Goal: Task Accomplishment & Management: Use online tool/utility

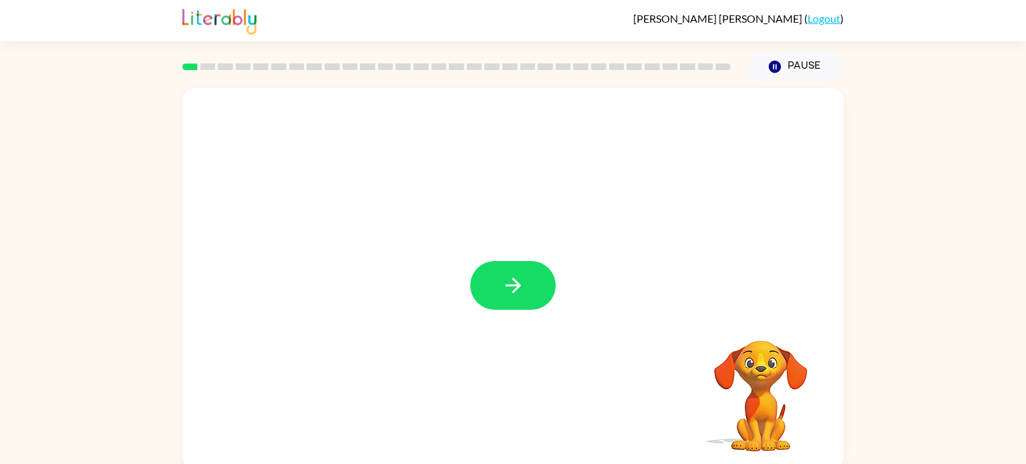
scroll to position [5, 0]
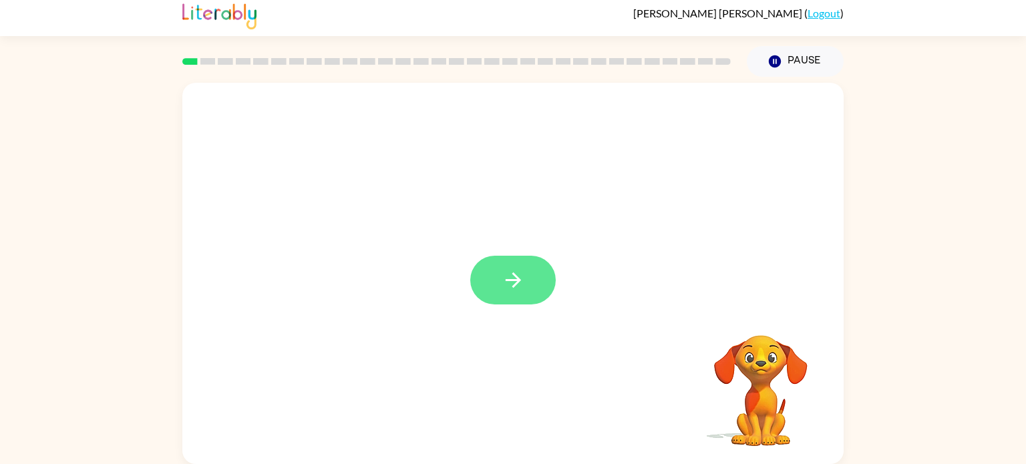
click at [494, 290] on button "button" at bounding box center [512, 280] width 85 height 49
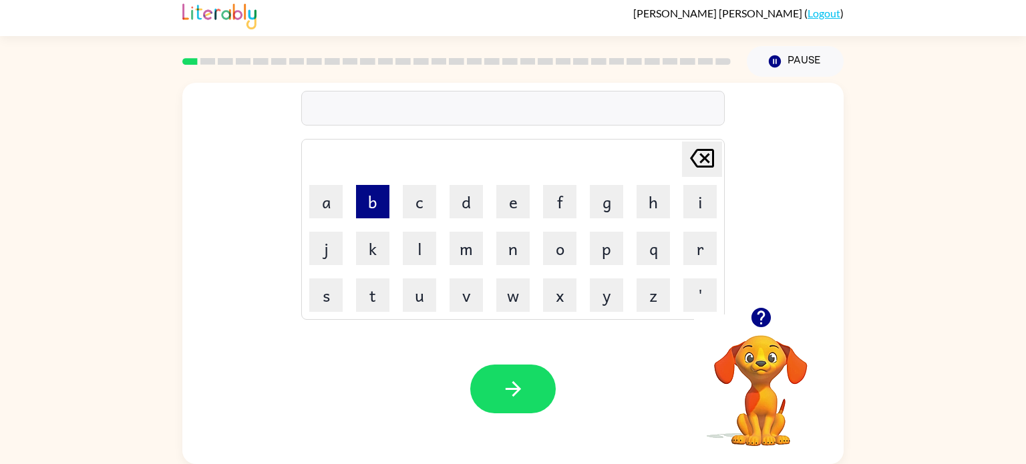
click at [384, 200] on button "b" at bounding box center [372, 201] width 33 height 33
click at [556, 246] on button "o" at bounding box center [559, 248] width 33 height 33
click at [419, 290] on button "u" at bounding box center [419, 294] width 33 height 33
click at [693, 255] on button "r" at bounding box center [699, 248] width 33 height 33
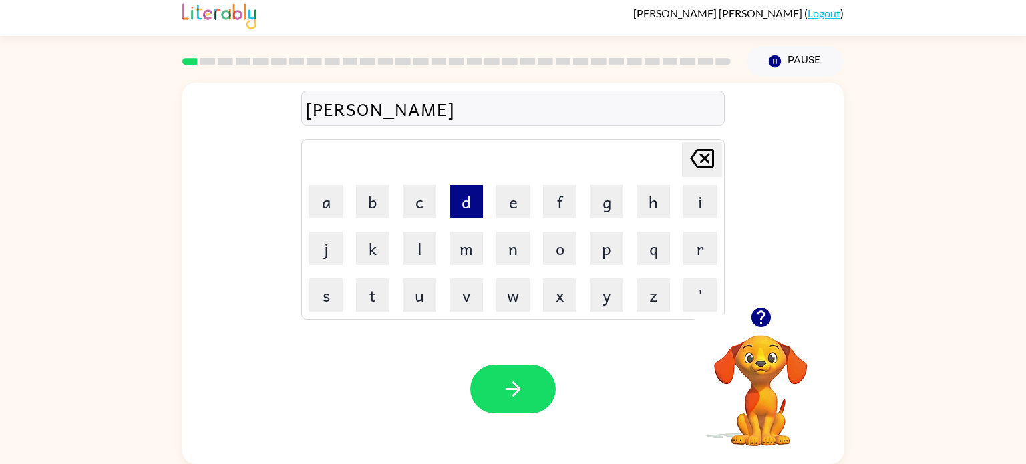
click at [459, 208] on button "d" at bounding box center [465, 201] width 33 height 33
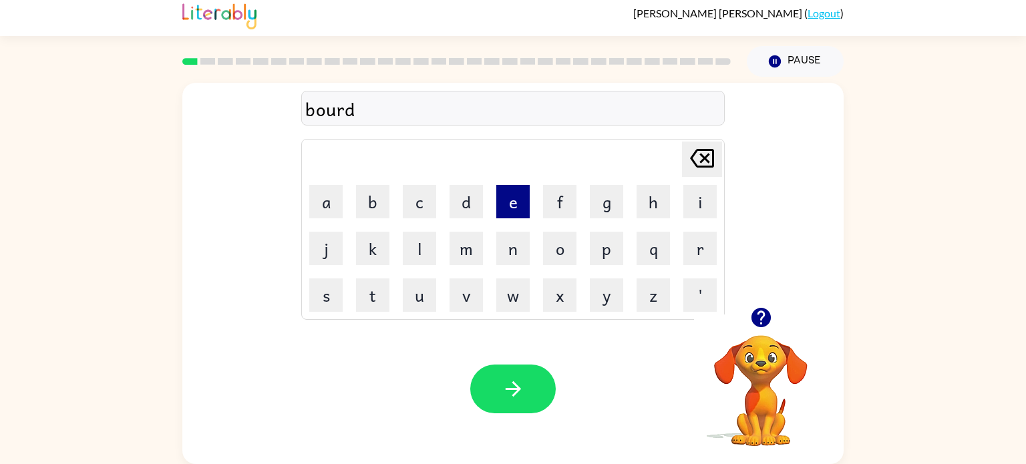
click at [496, 197] on button "e" at bounding box center [512, 201] width 33 height 33
click at [693, 254] on button "r" at bounding box center [699, 248] width 33 height 33
click at [337, 109] on div "bourder" at bounding box center [512, 109] width 415 height 28
click at [337, 112] on div "bourder" at bounding box center [512, 109] width 415 height 28
click at [719, 161] on button "[PERSON_NAME] last character input" at bounding box center [702, 159] width 40 height 35
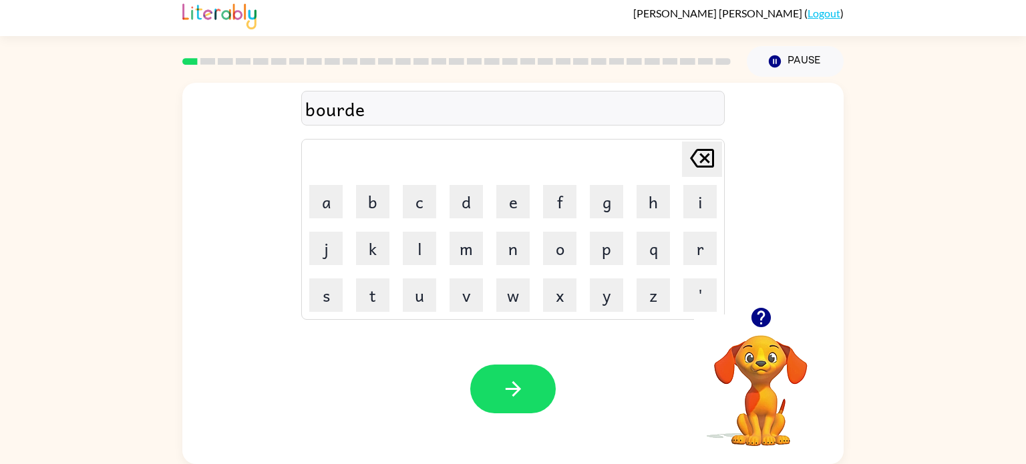
click at [719, 162] on button "[PERSON_NAME] last character input" at bounding box center [702, 159] width 40 height 35
click at [718, 161] on button "[PERSON_NAME] last character input" at bounding box center [702, 159] width 40 height 35
click at [689, 238] on button "r" at bounding box center [699, 248] width 33 height 33
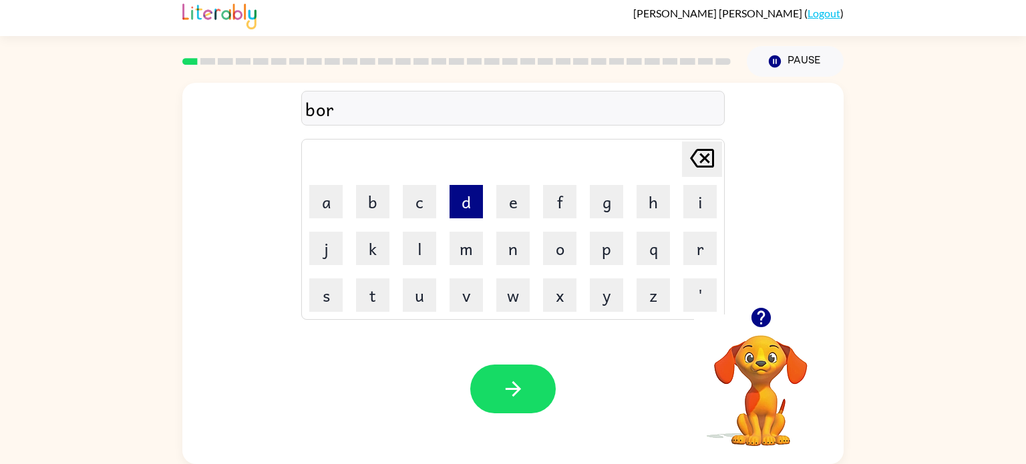
click at [475, 196] on button "d" at bounding box center [465, 201] width 33 height 33
click at [506, 194] on button "e" at bounding box center [512, 201] width 33 height 33
click at [705, 243] on button "r" at bounding box center [699, 248] width 33 height 33
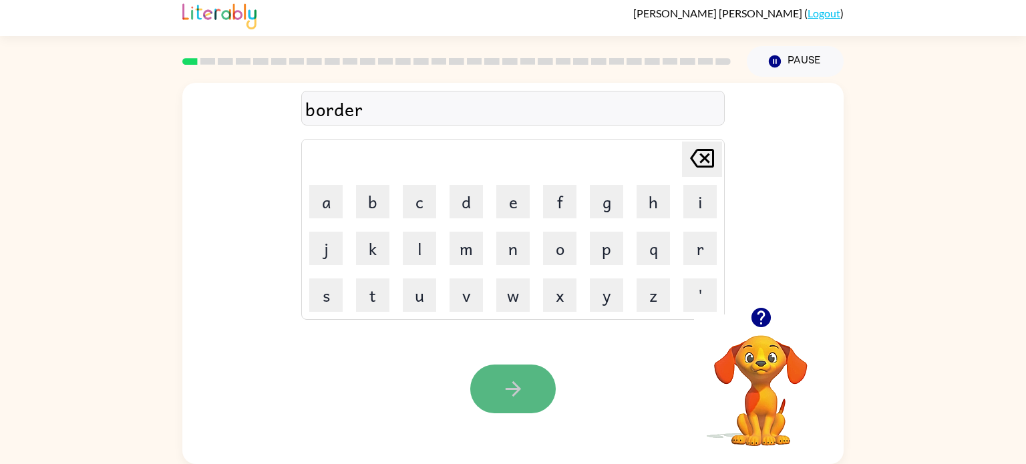
click at [512, 406] on button "button" at bounding box center [512, 389] width 85 height 49
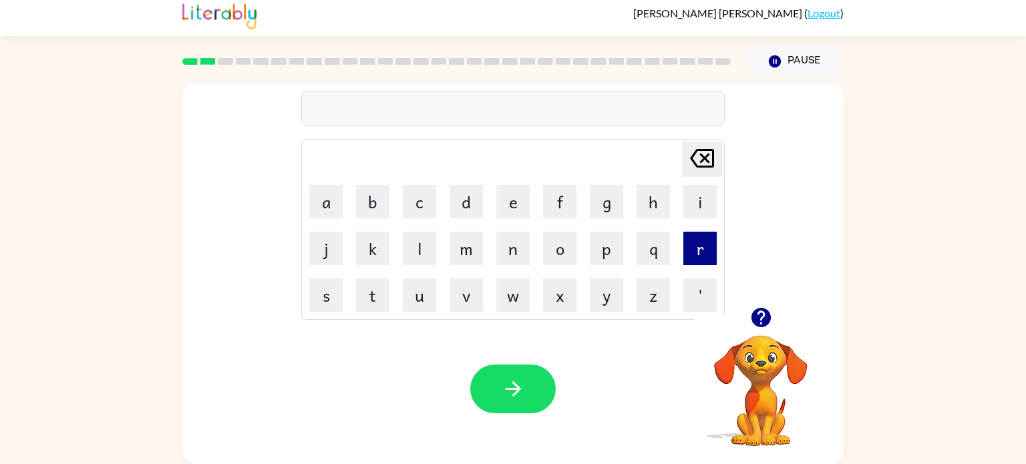
click at [683, 252] on button "r" at bounding box center [699, 248] width 33 height 33
click at [561, 256] on button "o" at bounding box center [559, 248] width 33 height 33
click at [501, 292] on button "w" at bounding box center [512, 294] width 33 height 33
click at [425, 303] on button "u" at bounding box center [419, 294] width 33 height 33
click at [515, 255] on button "n" at bounding box center [512, 248] width 33 height 33
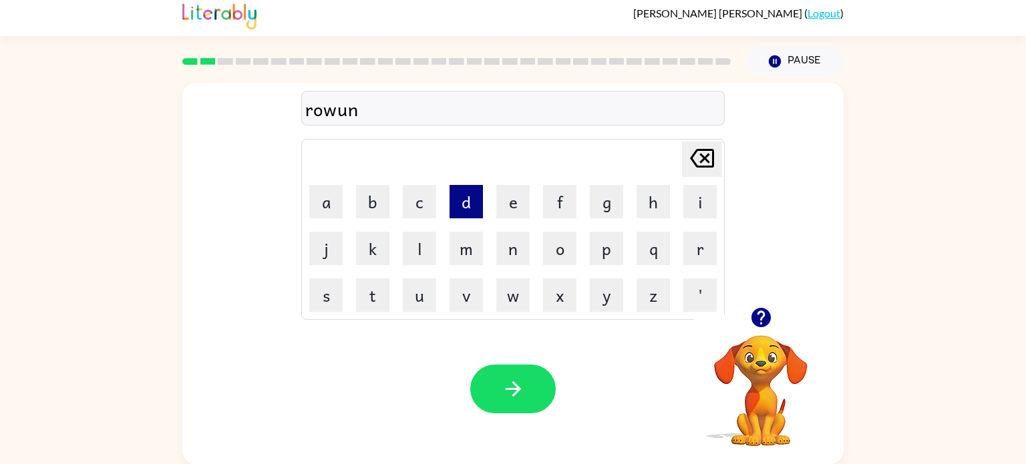
click at [453, 208] on button "d" at bounding box center [465, 201] width 33 height 33
click at [337, 110] on div "rowund" at bounding box center [512, 109] width 415 height 28
click at [689, 166] on icon "Delete Delete last character input" at bounding box center [702, 158] width 32 height 32
click at [691, 166] on icon "Delete Delete last character input" at bounding box center [702, 158] width 32 height 32
click at [693, 163] on icon at bounding box center [702, 158] width 24 height 19
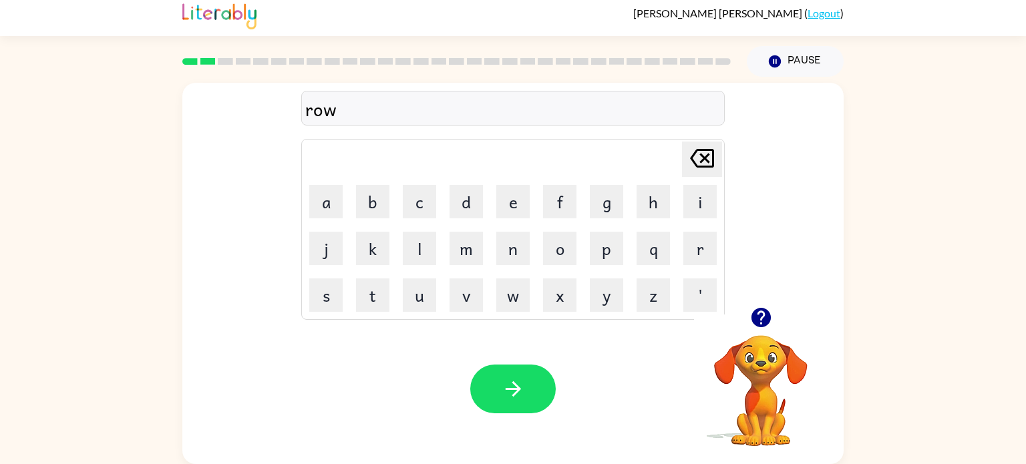
click at [695, 164] on icon at bounding box center [702, 158] width 24 height 19
click at [429, 308] on button "u" at bounding box center [419, 294] width 33 height 33
click at [512, 246] on button "n" at bounding box center [512, 248] width 33 height 33
click at [453, 209] on button "d" at bounding box center [465, 201] width 33 height 33
click at [529, 375] on button "button" at bounding box center [512, 389] width 85 height 49
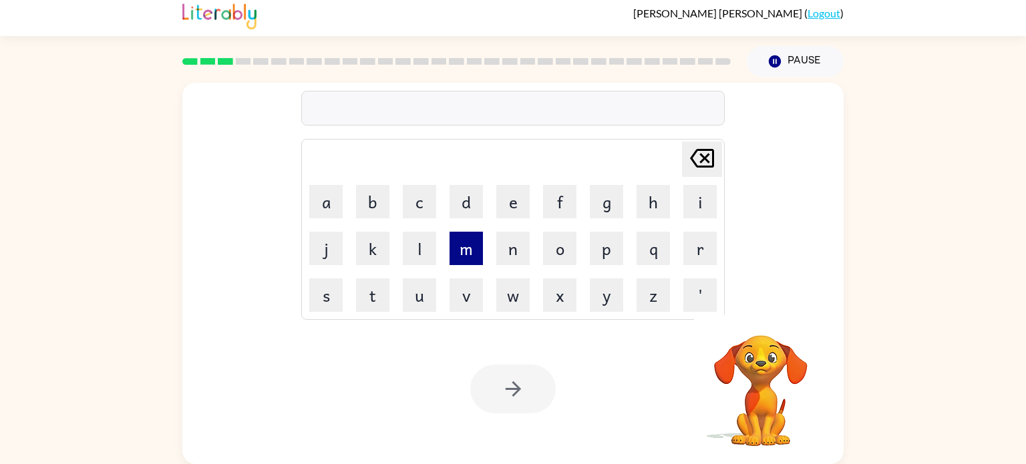
click at [465, 245] on button "m" at bounding box center [465, 248] width 33 height 33
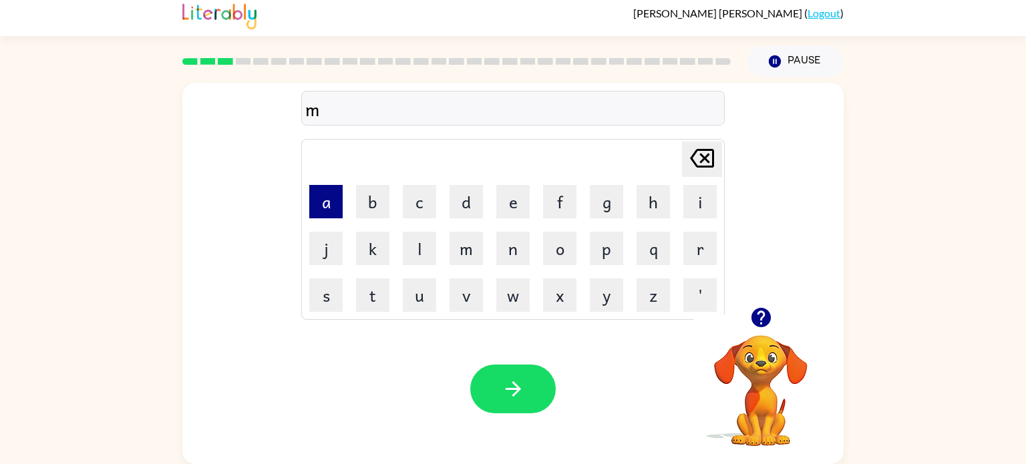
click at [333, 200] on button "a" at bounding box center [325, 201] width 33 height 33
click at [426, 206] on button "c" at bounding box center [419, 201] width 33 height 33
click at [640, 210] on button "h" at bounding box center [652, 201] width 33 height 33
click at [684, 196] on button "i" at bounding box center [699, 201] width 33 height 33
click at [536, 237] on table "Delete Delete last character input a b c d e f g h i j k l m n o p q r s t u v …" at bounding box center [513, 230] width 422 height 180
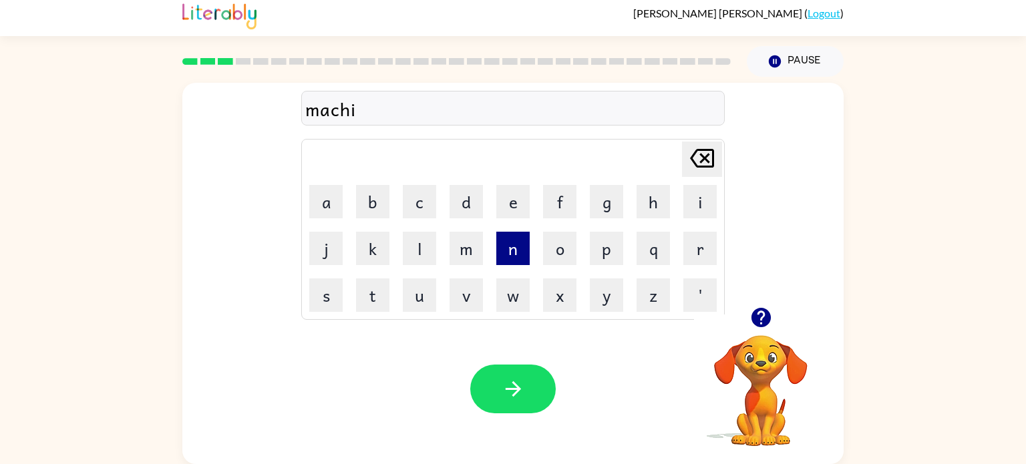
click at [518, 237] on button "n" at bounding box center [512, 248] width 33 height 33
click at [500, 212] on button "e" at bounding box center [512, 201] width 33 height 33
click at [699, 174] on div "Delete Delete last character input" at bounding box center [702, 159] width 32 height 34
click at [698, 174] on div "Delete Delete last character input" at bounding box center [702, 159] width 32 height 34
click at [695, 173] on icon "Delete Delete last character input" at bounding box center [702, 158] width 32 height 32
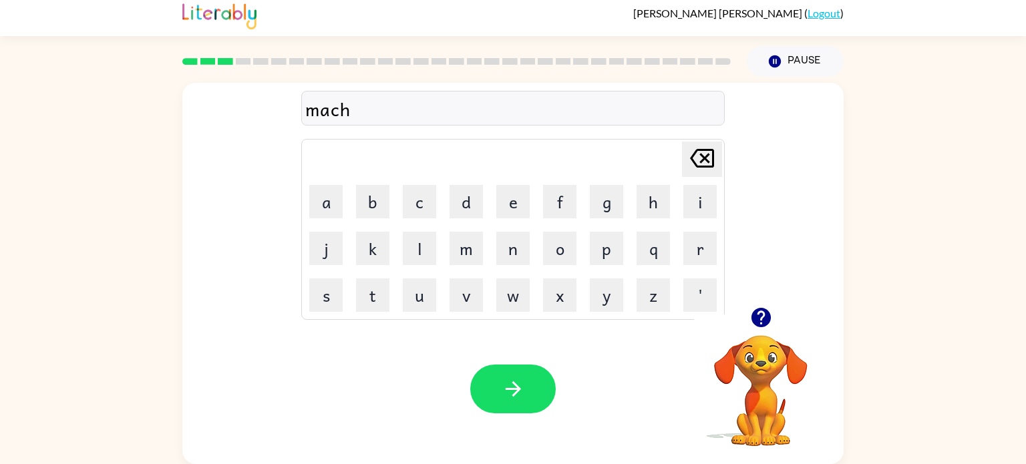
click at [686, 174] on icon "Delete Delete last character input" at bounding box center [702, 158] width 32 height 32
click at [698, 188] on button "i" at bounding box center [699, 201] width 33 height 33
click at [708, 152] on icon "Delete Delete last character input" at bounding box center [702, 158] width 32 height 32
click at [699, 162] on icon at bounding box center [702, 158] width 24 height 19
click at [697, 171] on icon "Delete Delete last character input" at bounding box center [702, 158] width 32 height 32
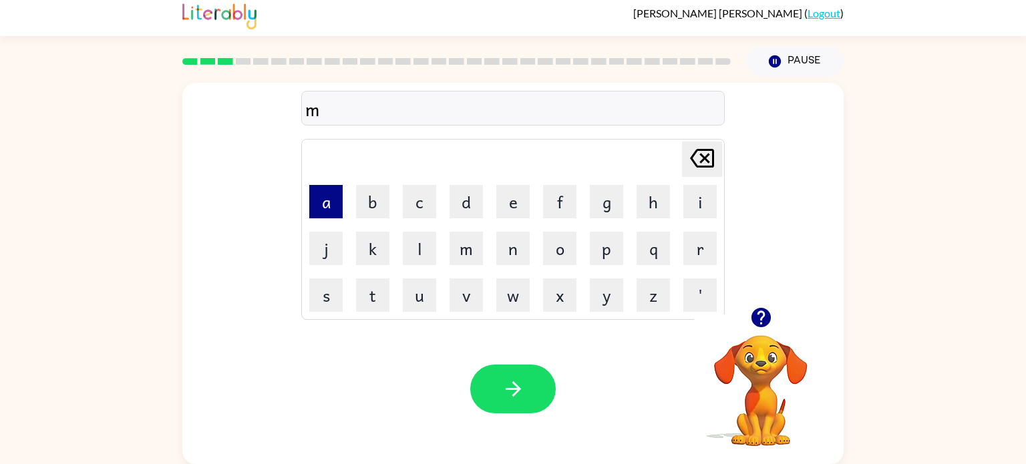
click at [326, 204] on button "a" at bounding box center [325, 201] width 33 height 33
click at [689, 204] on button "i" at bounding box center [699, 201] width 33 height 33
click at [427, 207] on button "c" at bounding box center [419, 201] width 33 height 33
click at [646, 208] on button "h" at bounding box center [652, 201] width 33 height 33
type button "h"
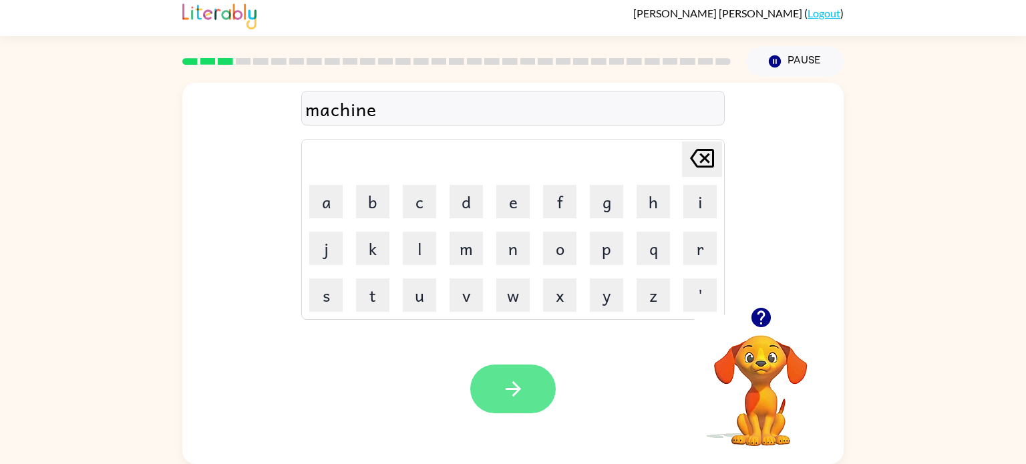
click at [509, 403] on button "button" at bounding box center [512, 389] width 85 height 49
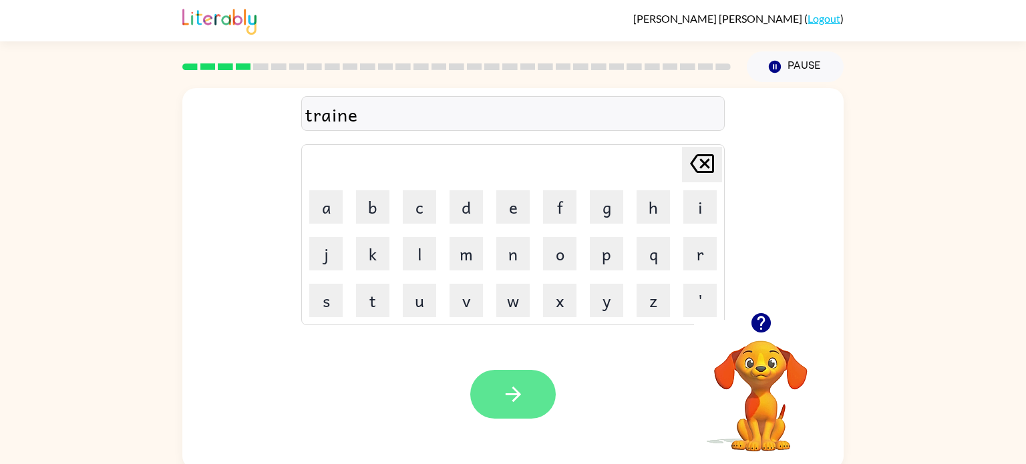
click at [536, 405] on button "button" at bounding box center [512, 394] width 85 height 49
click at [520, 379] on button "button" at bounding box center [512, 394] width 85 height 49
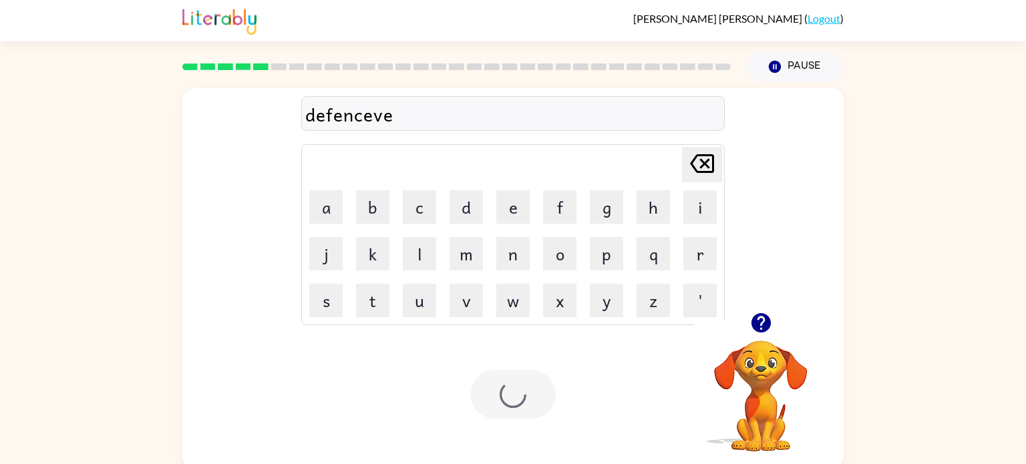
click at [513, 410] on div at bounding box center [512, 394] width 85 height 49
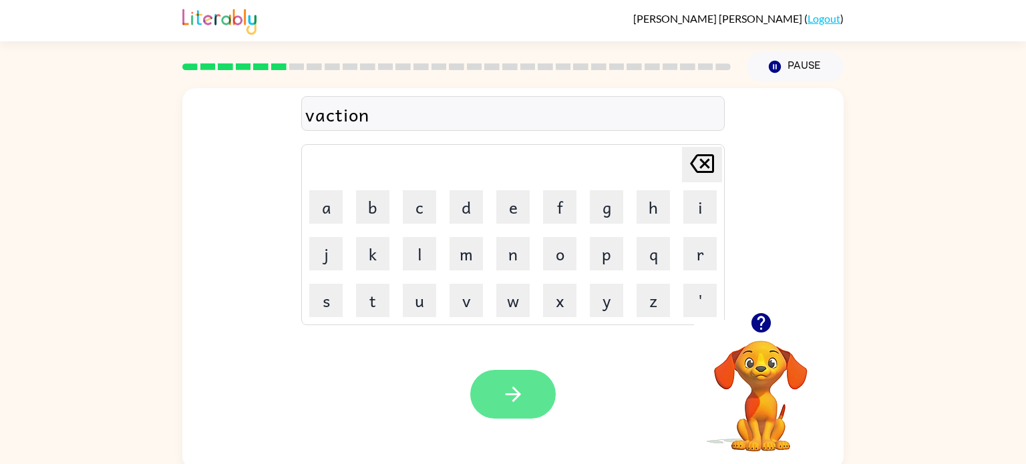
click at [524, 399] on button "button" at bounding box center [512, 394] width 85 height 49
click at [514, 397] on icon "button" at bounding box center [513, 394] width 23 height 23
click at [511, 407] on button "button" at bounding box center [512, 394] width 85 height 49
click at [519, 403] on icon "button" at bounding box center [513, 394] width 23 height 23
click at [513, 412] on button "button" at bounding box center [512, 394] width 85 height 49
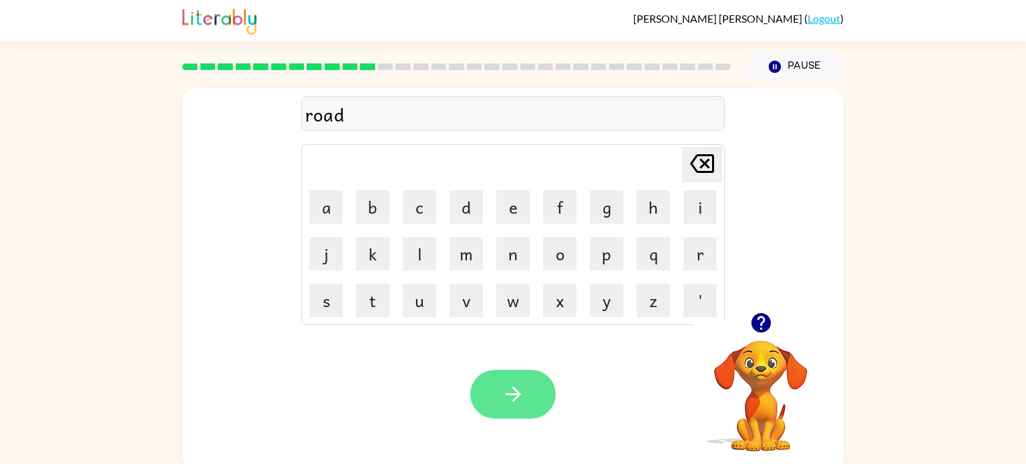
click at [538, 413] on button "button" at bounding box center [512, 394] width 85 height 49
click at [529, 403] on div at bounding box center [512, 394] width 85 height 49
click at [545, 382] on button "button" at bounding box center [512, 394] width 85 height 49
click at [717, 162] on button "Delete Delete last character input" at bounding box center [702, 164] width 40 height 35
click at [708, 174] on icon "Delete Delete last character input" at bounding box center [702, 164] width 32 height 32
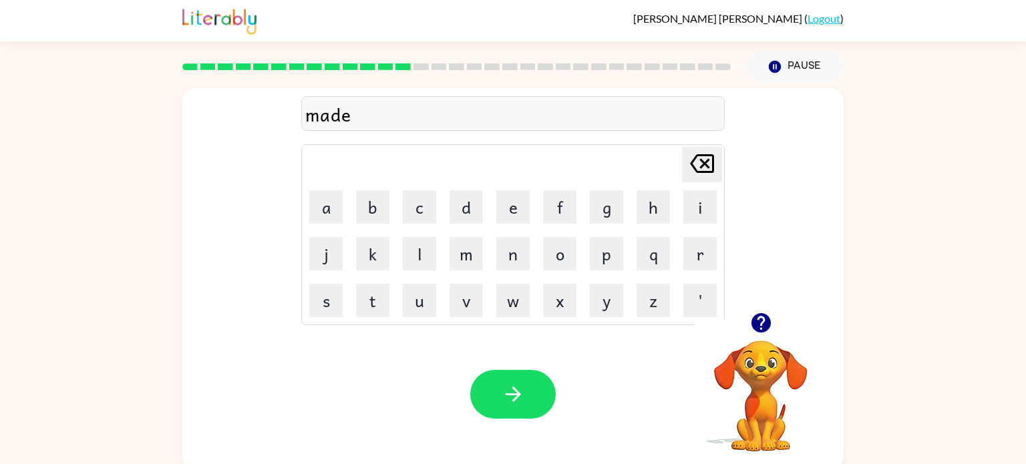
click at [703, 178] on icon "Delete Delete last character input" at bounding box center [702, 164] width 32 height 32
type button "delete"
click at [510, 408] on button "button" at bounding box center [512, 394] width 85 height 49
click at [522, 393] on icon "button" at bounding box center [513, 394] width 23 height 23
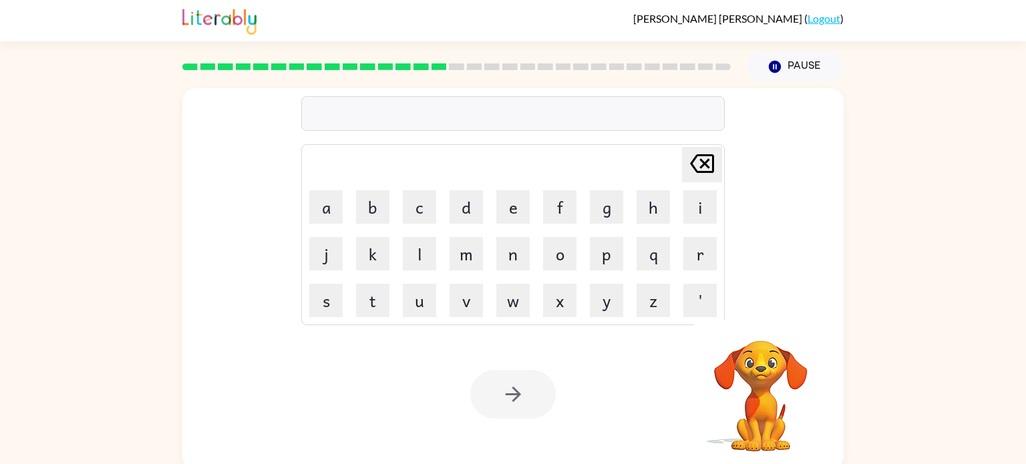
click at [7, 341] on div "Delete Delete last character input a b c d e f g h i j k l m n o p q r s t u v …" at bounding box center [513, 275] width 1026 height 387
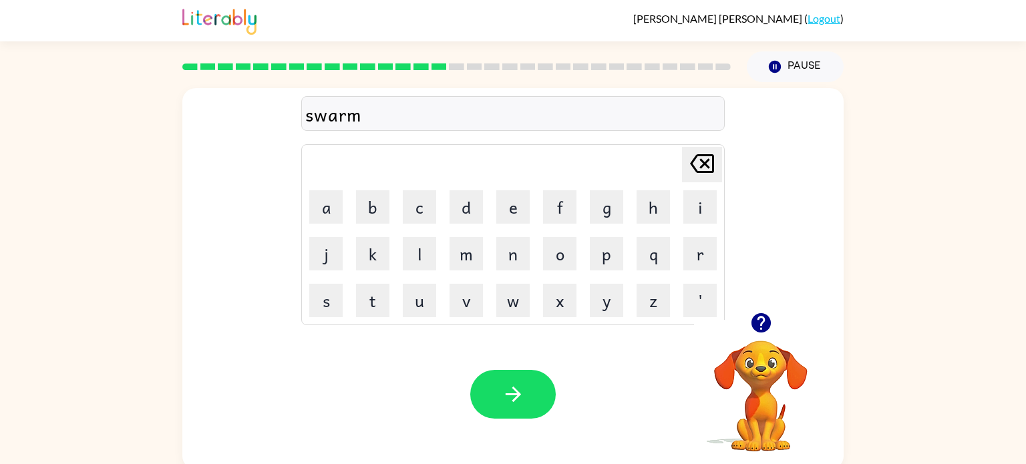
click at [554, 405] on div at bounding box center [512, 394] width 85 height 49
click at [535, 405] on button "button" at bounding box center [512, 394] width 85 height 49
click at [501, 416] on button "button" at bounding box center [512, 394] width 85 height 49
click at [532, 407] on button "button" at bounding box center [512, 394] width 85 height 49
click at [518, 399] on icon "button" at bounding box center [513, 394] width 23 height 23
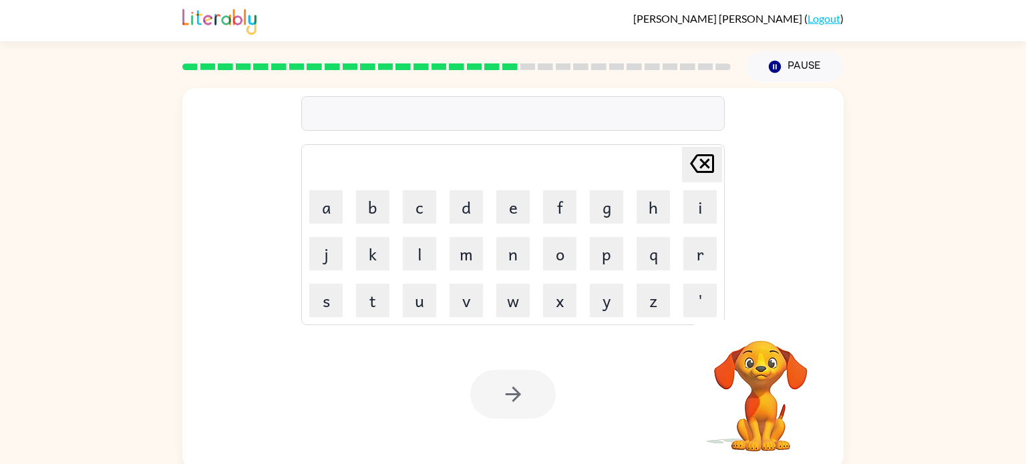
click at [1, 361] on div "Delete Delete last character input a b c d e f g h i j k l m n o p q r s t u v …" at bounding box center [513, 275] width 1026 height 387
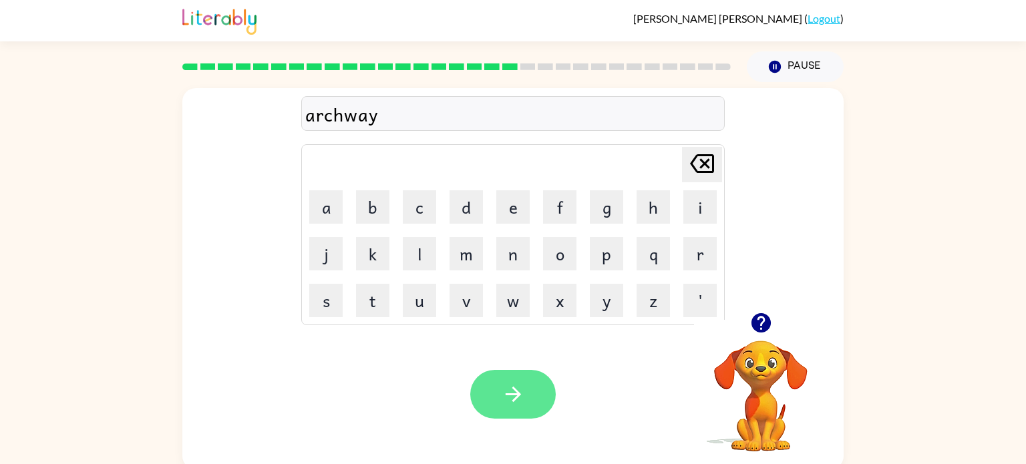
click at [532, 383] on button "button" at bounding box center [512, 394] width 85 height 49
click at [514, 379] on button "button" at bounding box center [512, 394] width 85 height 49
click at [505, 385] on icon "button" at bounding box center [513, 394] width 23 height 23
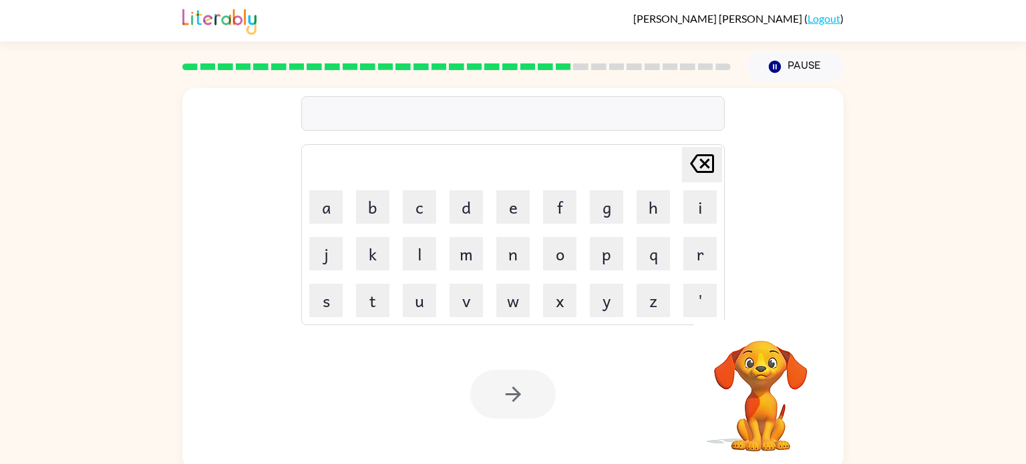
scroll to position [1, 0]
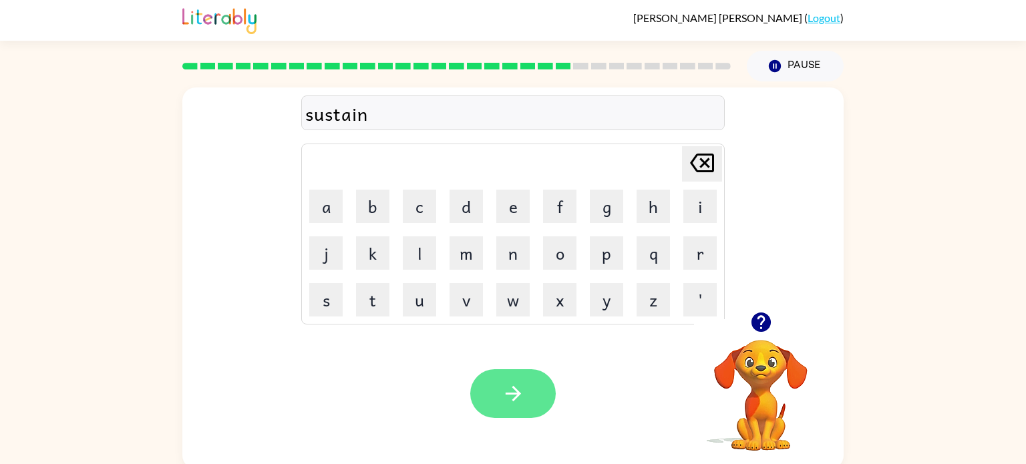
click at [544, 385] on button "button" at bounding box center [512, 393] width 85 height 49
click at [524, 381] on button "button" at bounding box center [512, 393] width 85 height 49
click at [516, 383] on icon "button" at bounding box center [513, 393] width 23 height 23
click at [490, 396] on button "button" at bounding box center [512, 393] width 85 height 49
click at [488, 390] on button "button" at bounding box center [512, 393] width 85 height 49
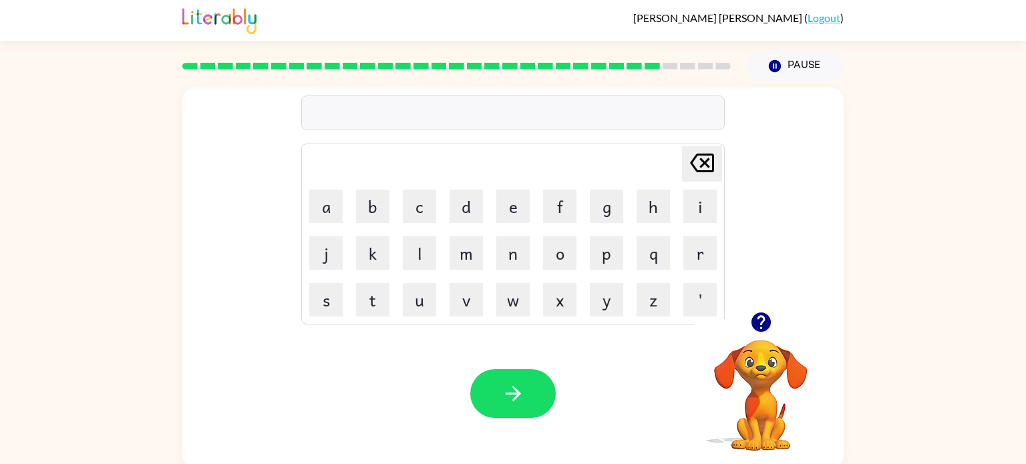
click at [757, 328] on icon "button" at bounding box center [760, 322] width 19 height 19
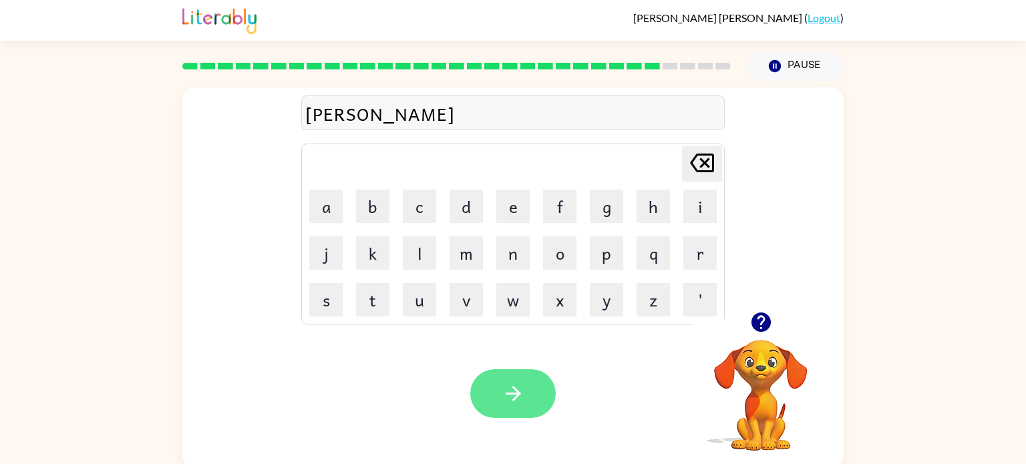
click at [512, 393] on icon "button" at bounding box center [512, 393] width 15 height 15
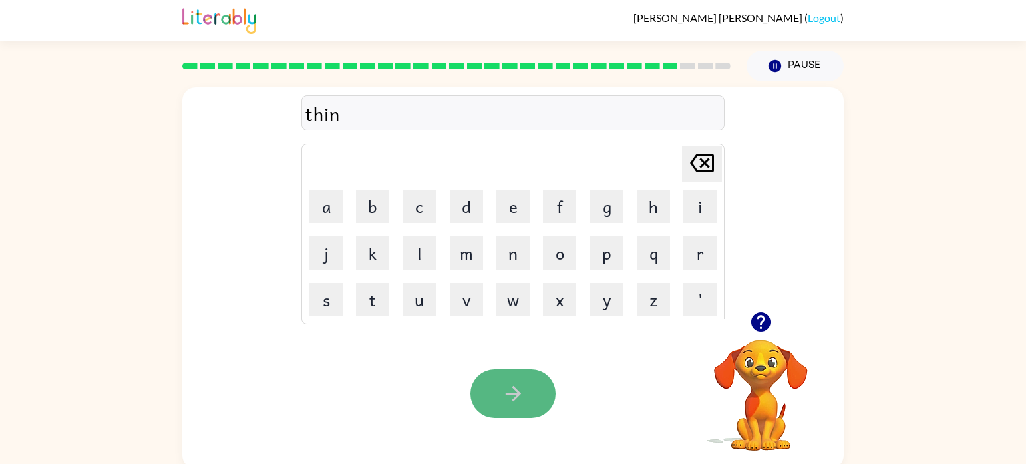
click at [512, 377] on button "button" at bounding box center [512, 393] width 85 height 49
click at [330, 107] on div at bounding box center [512, 112] width 423 height 35
click at [537, 397] on button "button" at bounding box center [512, 393] width 85 height 49
click at [500, 398] on button "button" at bounding box center [512, 393] width 85 height 49
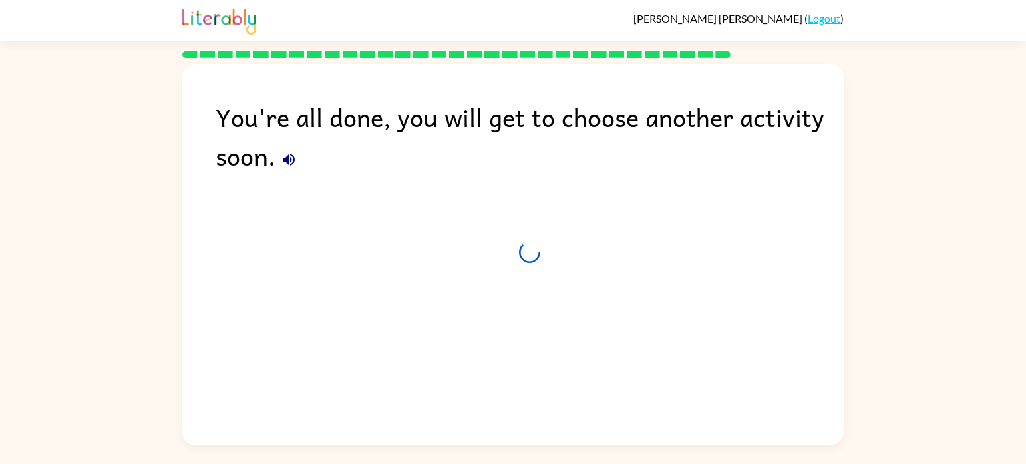
scroll to position [0, 0]
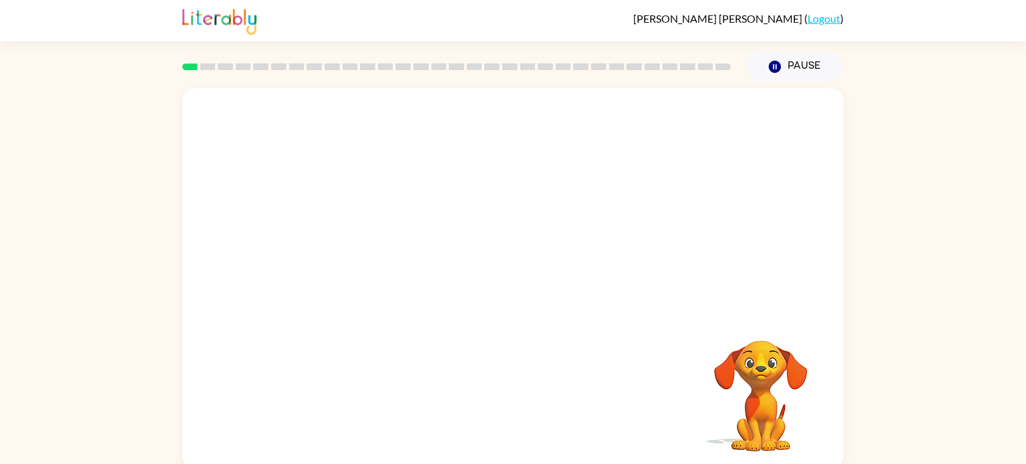
click at [349, 256] on video "Your browser must support playing .mp4 files to use Literably. Please try using…" at bounding box center [512, 200] width 661 height 224
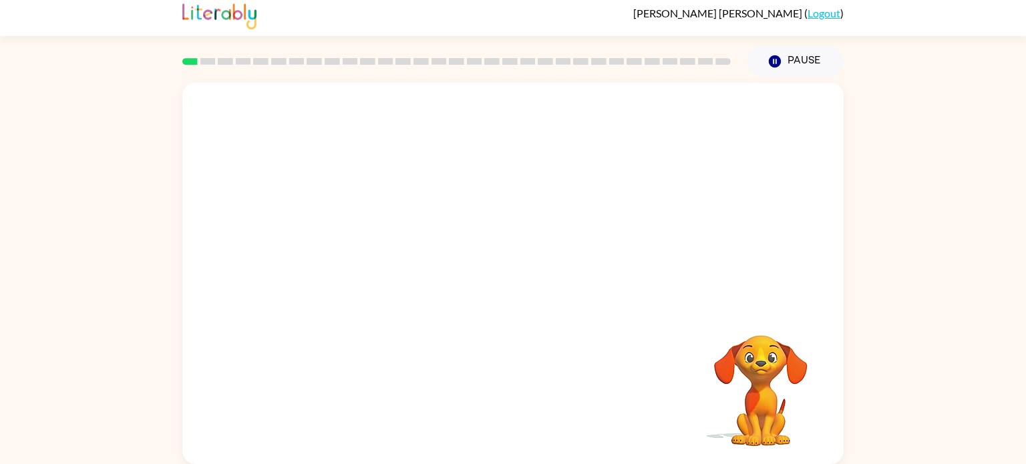
click at [350, 240] on video "Your browser must support playing .mp4 files to use Literably. Please try using…" at bounding box center [512, 195] width 661 height 224
click at [512, 279] on div at bounding box center [512, 280] width 85 height 49
click at [512, 279] on icon "button" at bounding box center [512, 279] width 15 height 15
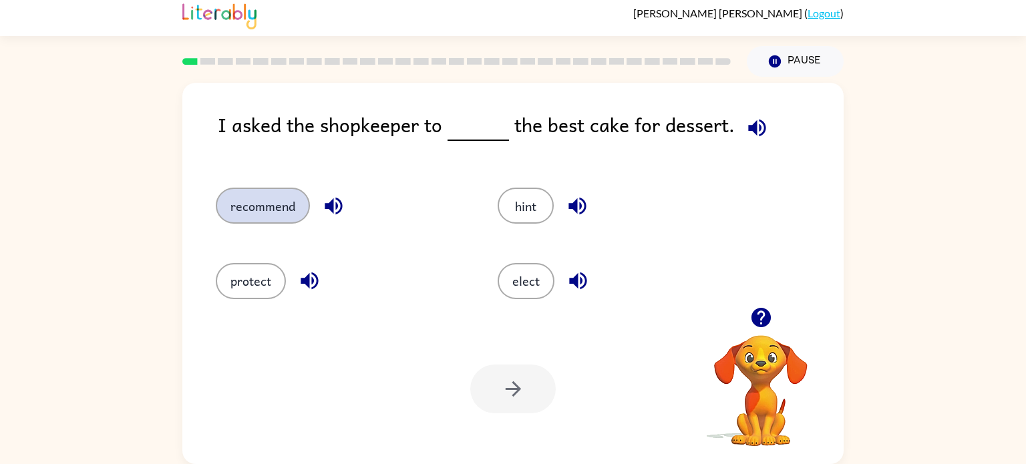
click at [267, 208] on button "recommend" at bounding box center [263, 206] width 94 height 36
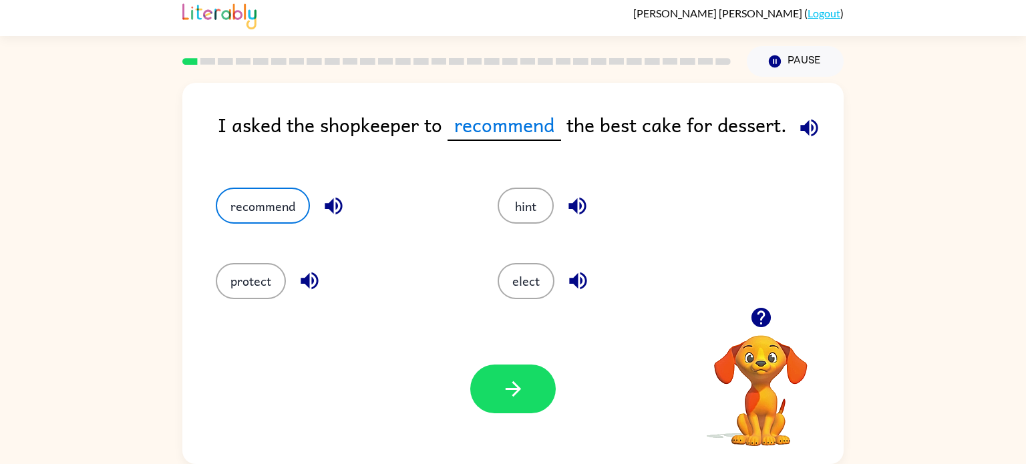
click at [807, 131] on icon "button" at bounding box center [808, 127] width 17 height 17
click at [522, 383] on icon "button" at bounding box center [513, 388] width 23 height 23
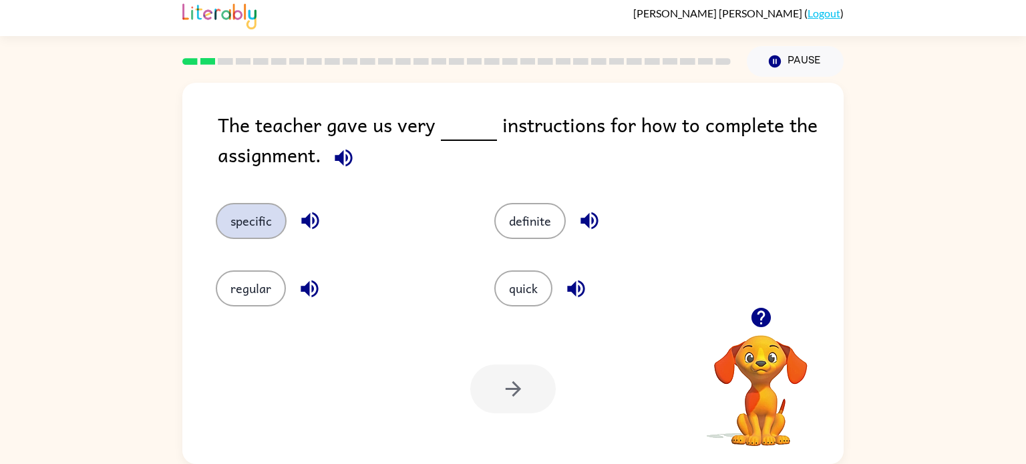
click at [232, 227] on button "specific" at bounding box center [251, 221] width 71 height 36
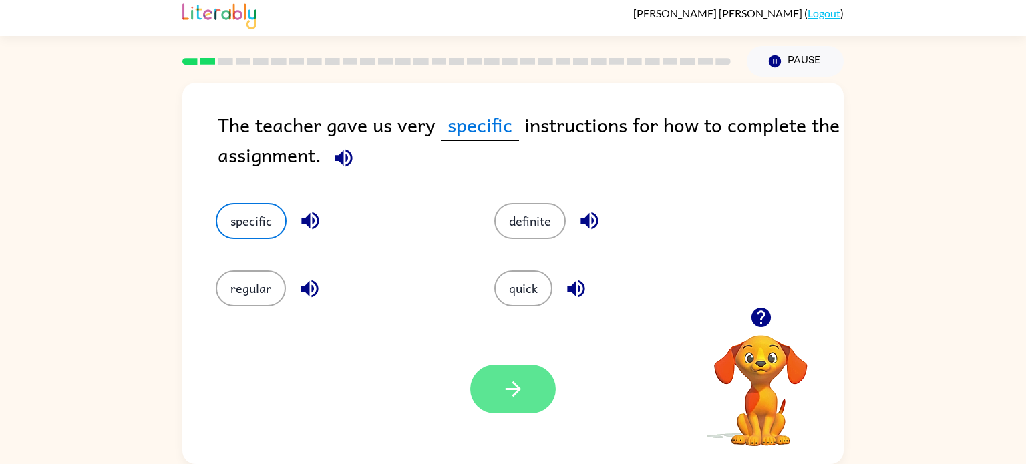
click at [492, 385] on button "button" at bounding box center [512, 389] width 85 height 49
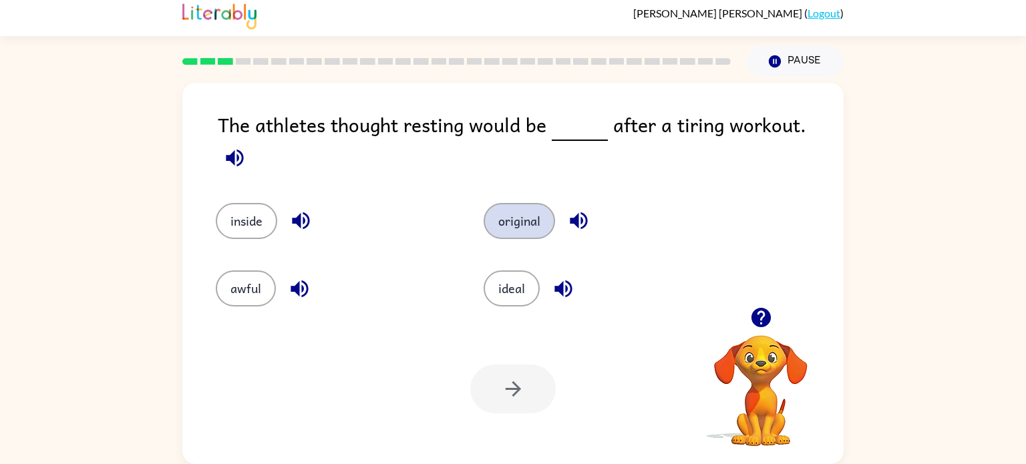
click at [520, 203] on button "original" at bounding box center [518, 221] width 71 height 36
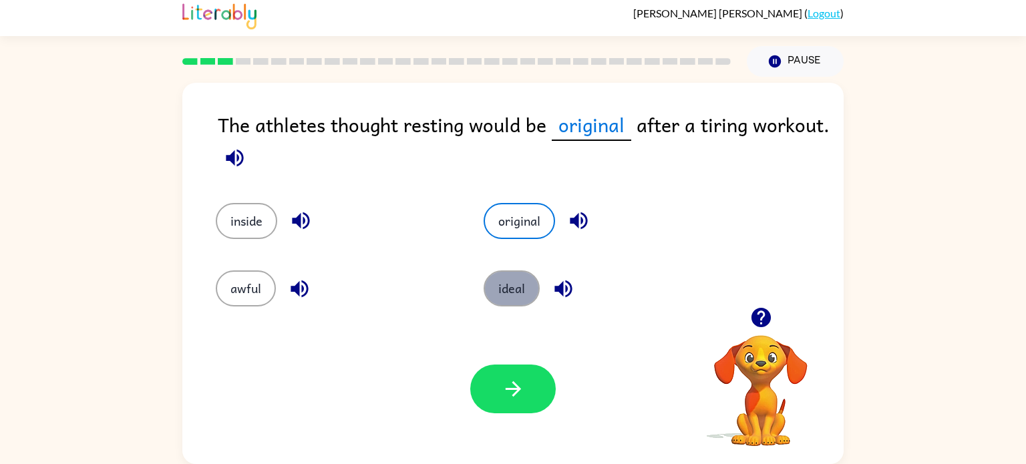
click at [507, 289] on button "ideal" at bounding box center [511, 288] width 56 height 36
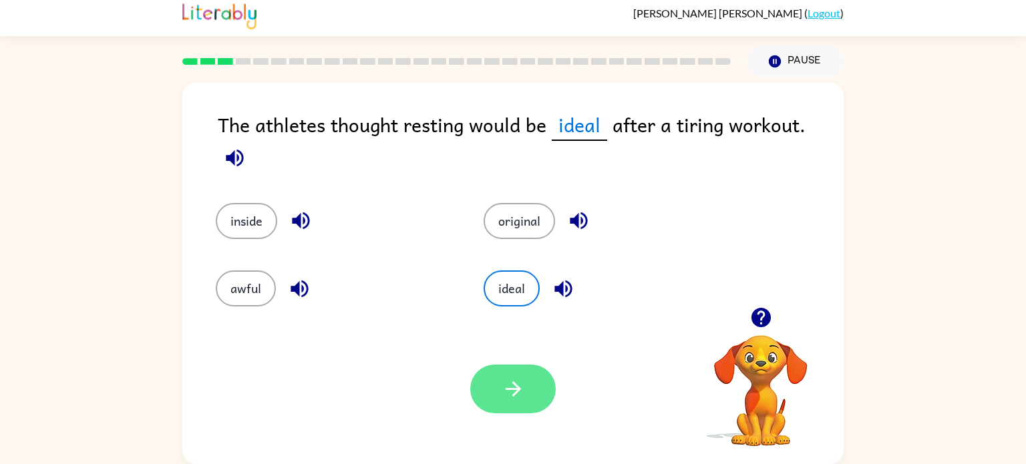
click at [524, 393] on icon "button" at bounding box center [513, 388] width 23 height 23
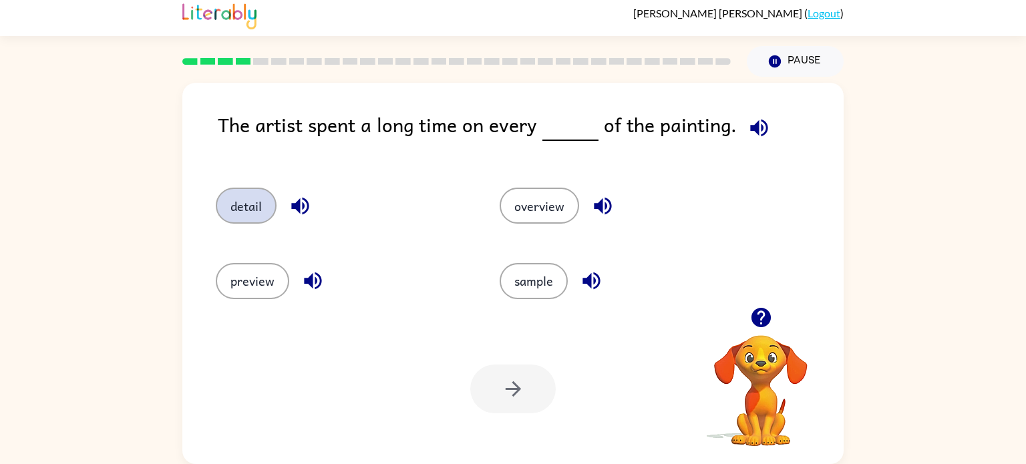
click at [241, 207] on button "detail" at bounding box center [246, 206] width 61 height 36
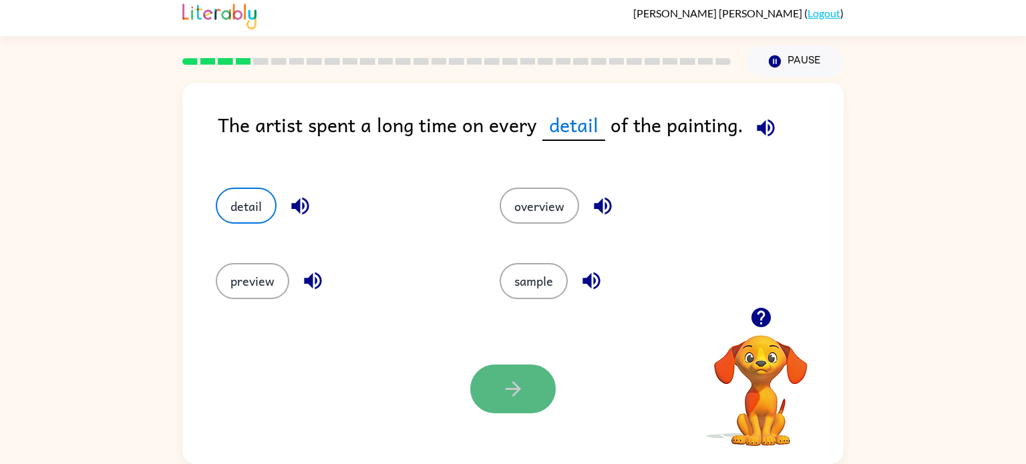
click at [502, 367] on button "button" at bounding box center [512, 389] width 85 height 49
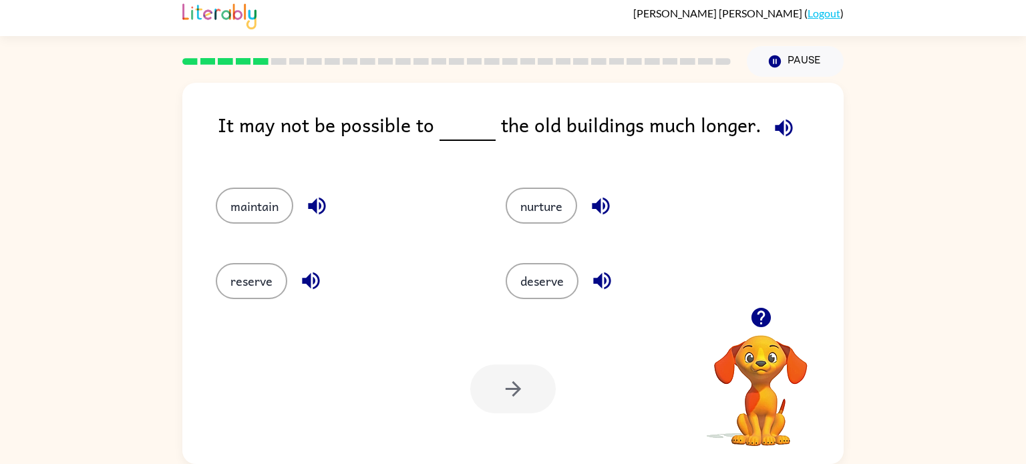
click at [255, 303] on div "reserve" at bounding box center [335, 275] width 290 height 75
click at [260, 278] on button "reserve" at bounding box center [251, 281] width 71 height 36
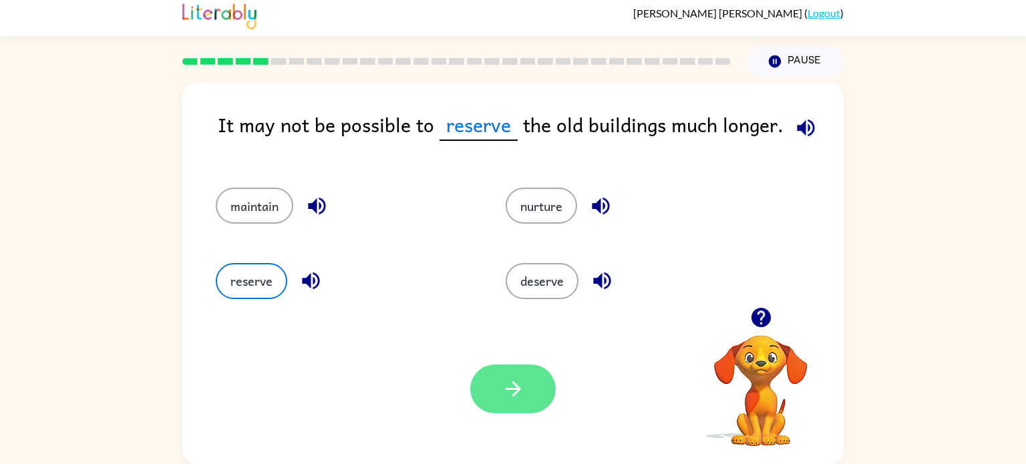
click at [483, 390] on button "button" at bounding box center [512, 389] width 85 height 49
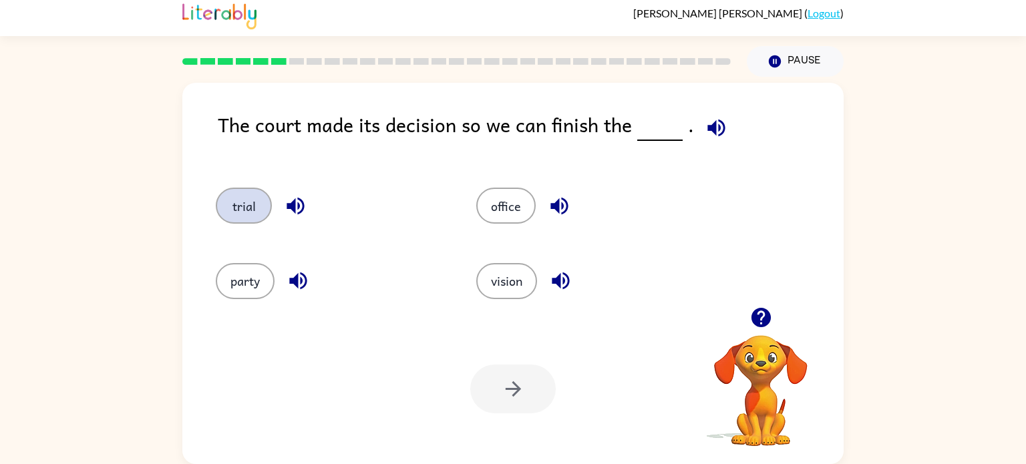
click at [224, 209] on button "trial" at bounding box center [244, 206] width 56 height 36
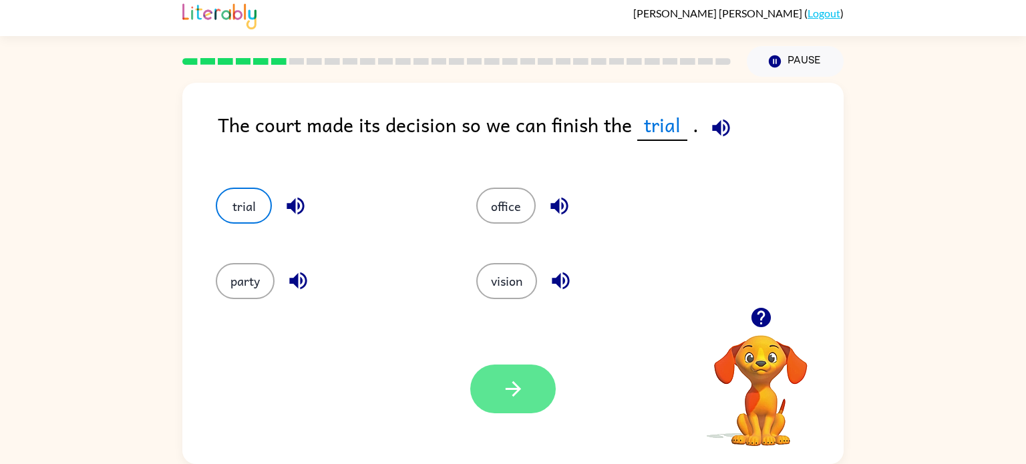
click at [506, 385] on icon "button" at bounding box center [513, 388] width 23 height 23
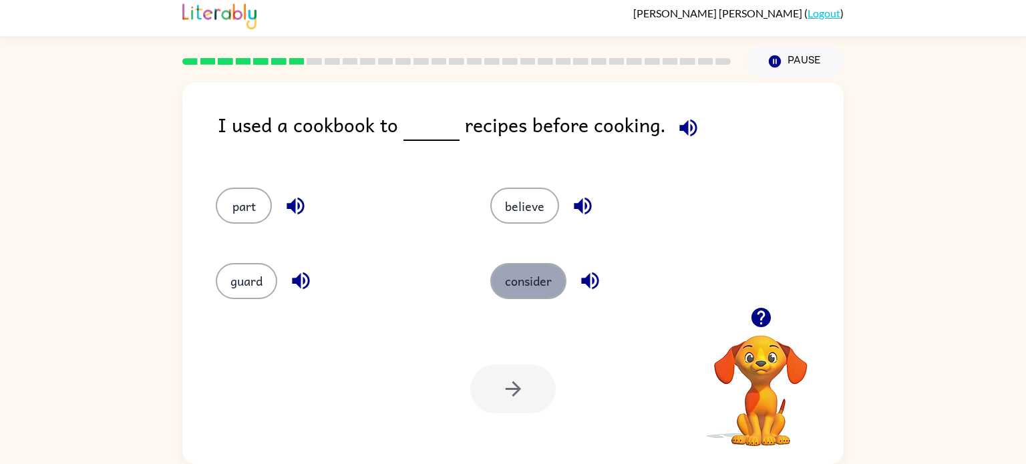
click at [548, 284] on button "consider" at bounding box center [528, 281] width 76 height 36
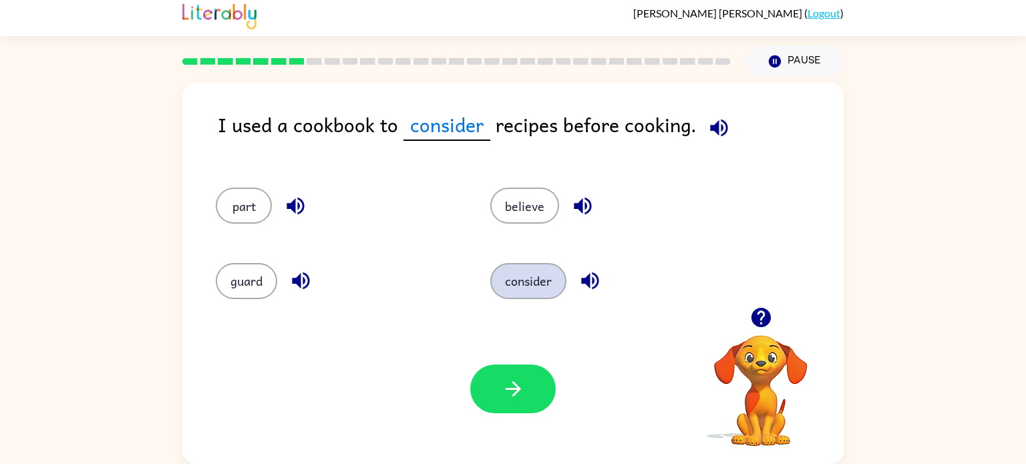
click at [548, 285] on button "consider" at bounding box center [528, 281] width 76 height 36
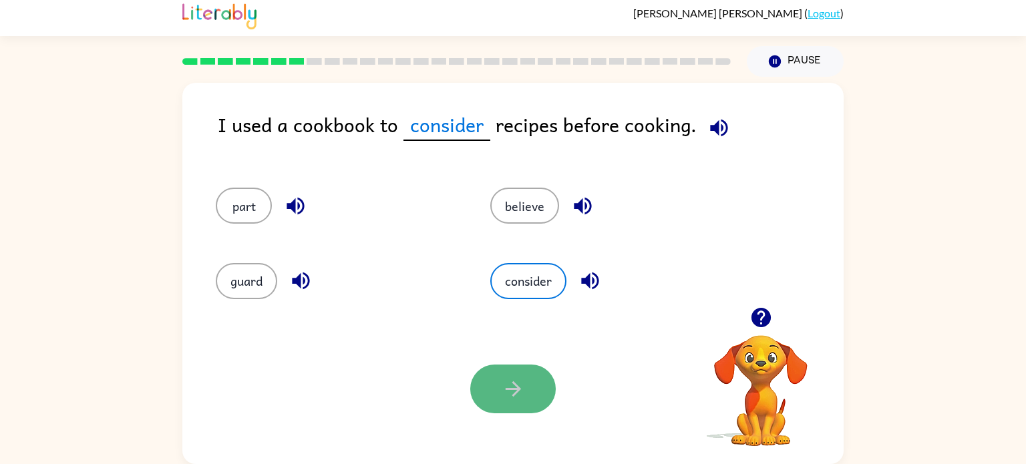
click at [532, 394] on button "button" at bounding box center [512, 389] width 85 height 49
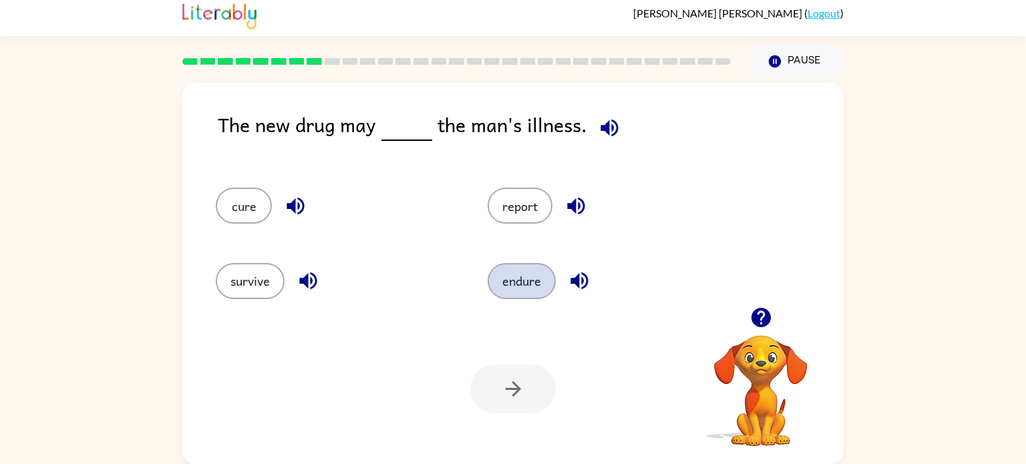
click at [513, 283] on button "endure" at bounding box center [522, 281] width 68 height 36
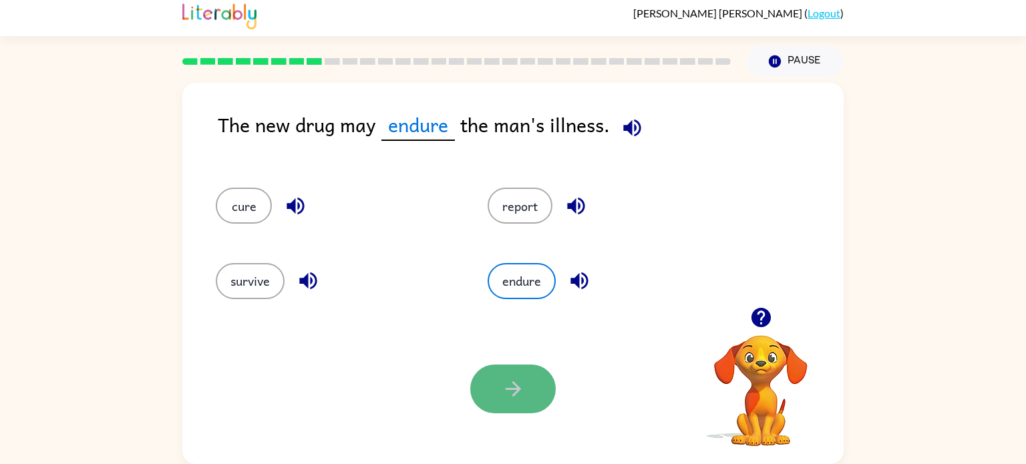
click at [494, 377] on button "button" at bounding box center [512, 389] width 85 height 49
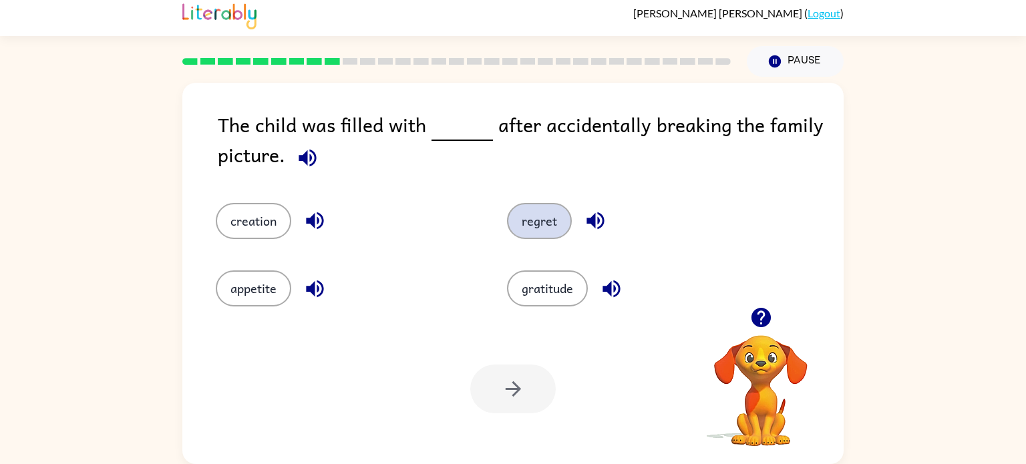
click at [540, 230] on button "regret" at bounding box center [539, 221] width 65 height 36
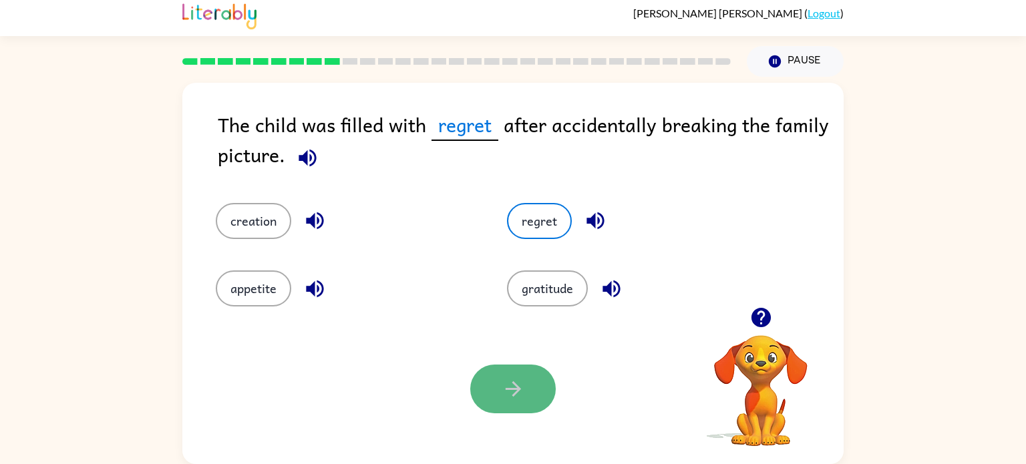
click at [516, 411] on button "button" at bounding box center [512, 389] width 85 height 49
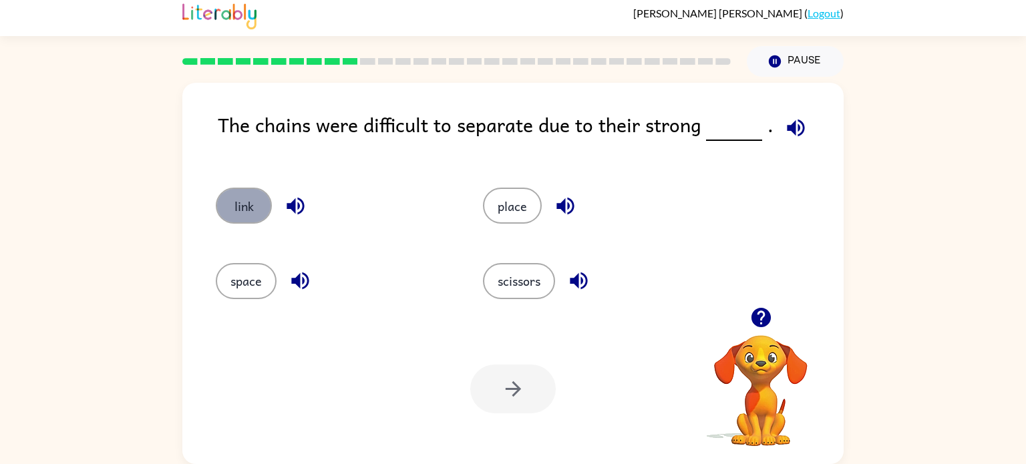
click at [237, 196] on button "link" at bounding box center [244, 206] width 56 height 36
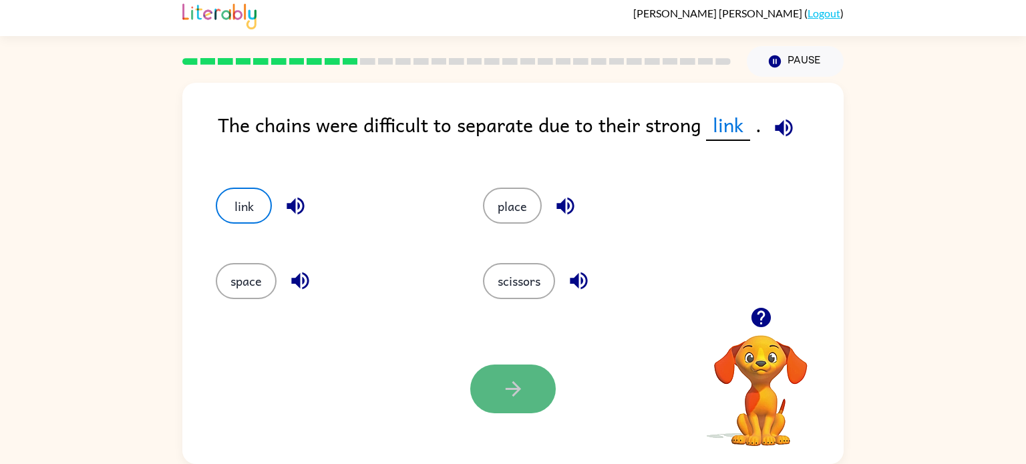
click at [479, 377] on button "button" at bounding box center [512, 389] width 85 height 49
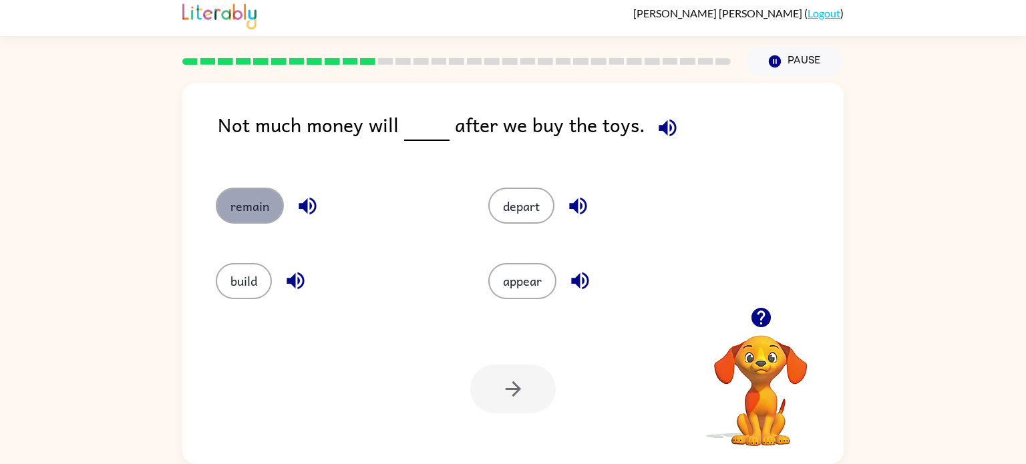
click at [239, 202] on button "remain" at bounding box center [250, 206] width 68 height 36
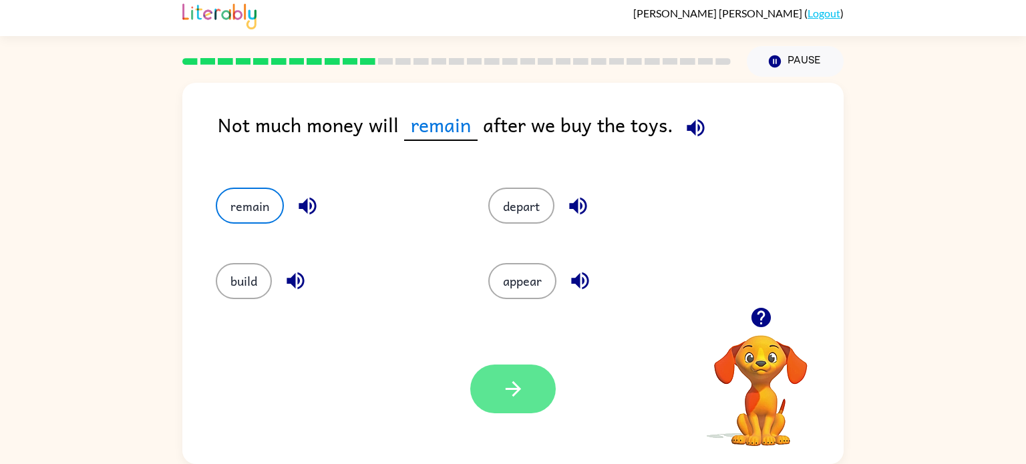
click at [497, 403] on button "button" at bounding box center [512, 389] width 85 height 49
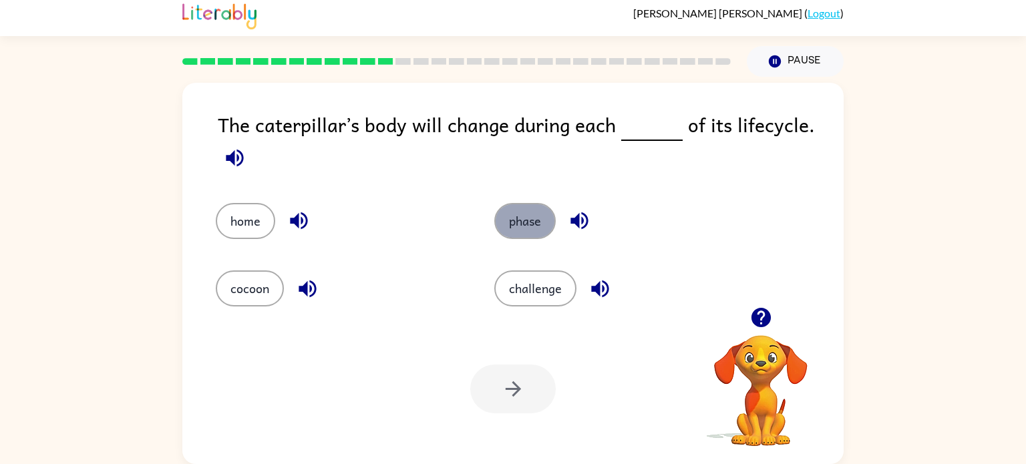
click at [510, 219] on button "phase" at bounding box center [524, 221] width 61 height 36
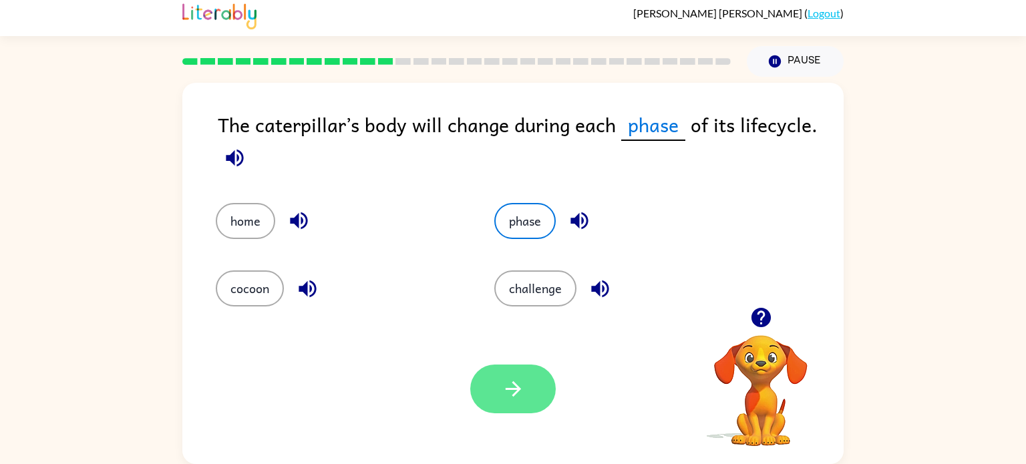
click at [532, 400] on button "button" at bounding box center [512, 389] width 85 height 49
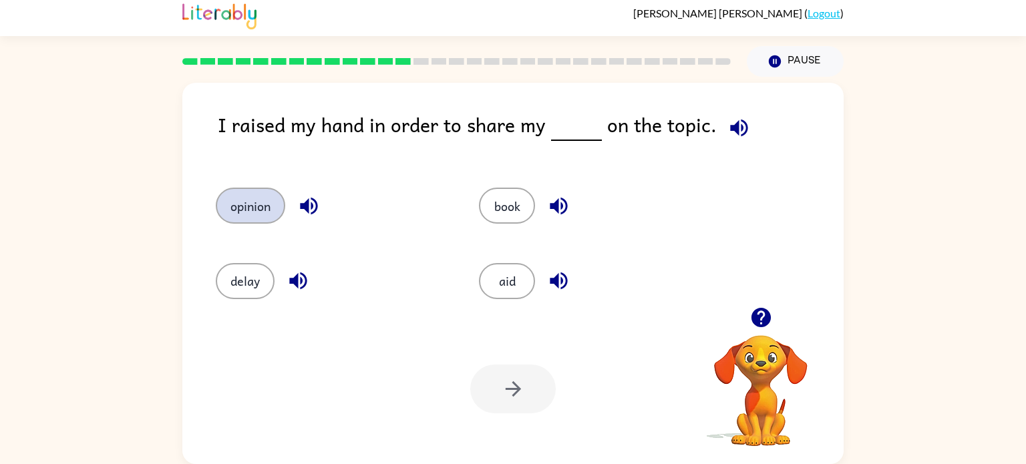
click at [254, 188] on button "opinion" at bounding box center [250, 206] width 69 height 36
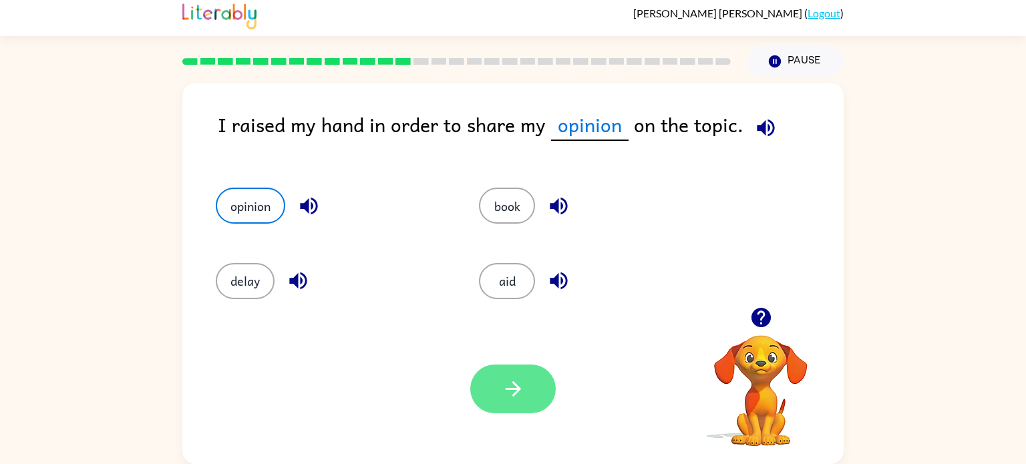
click at [494, 396] on button "button" at bounding box center [512, 389] width 85 height 49
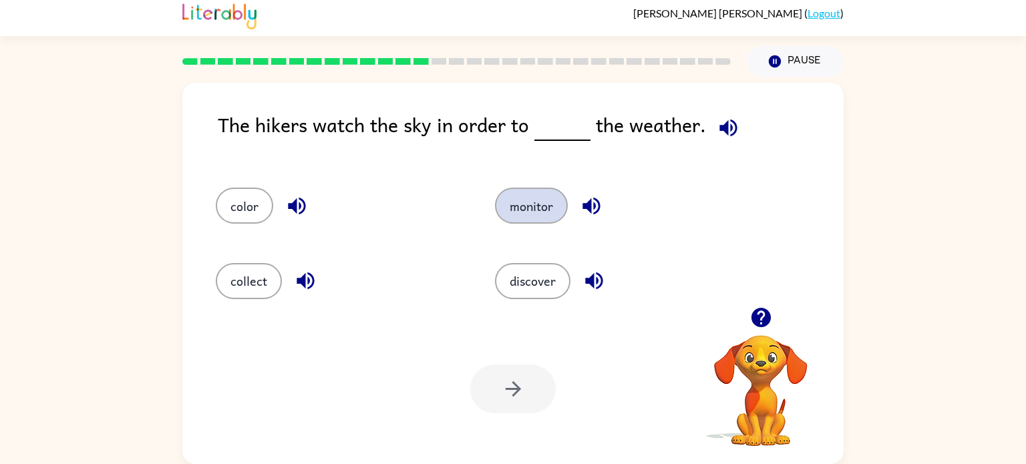
click at [544, 193] on button "monitor" at bounding box center [531, 206] width 73 height 36
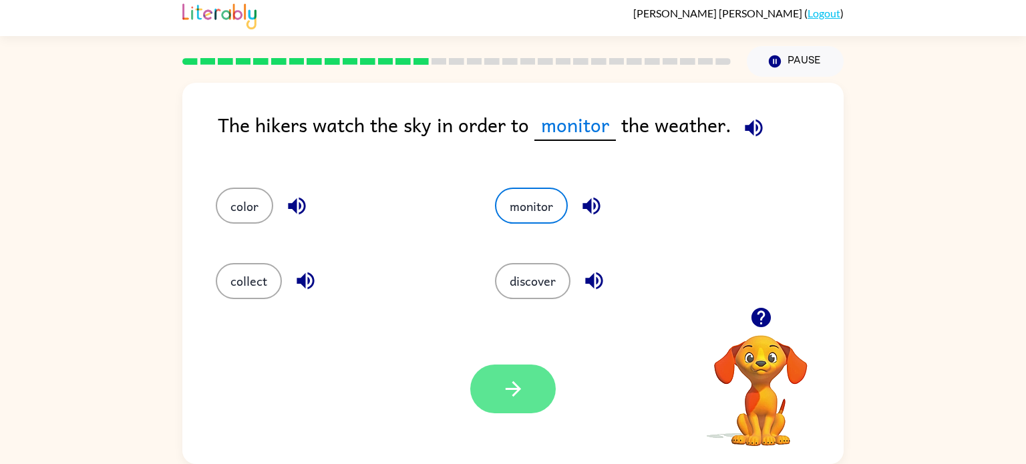
click at [526, 365] on button "button" at bounding box center [512, 389] width 85 height 49
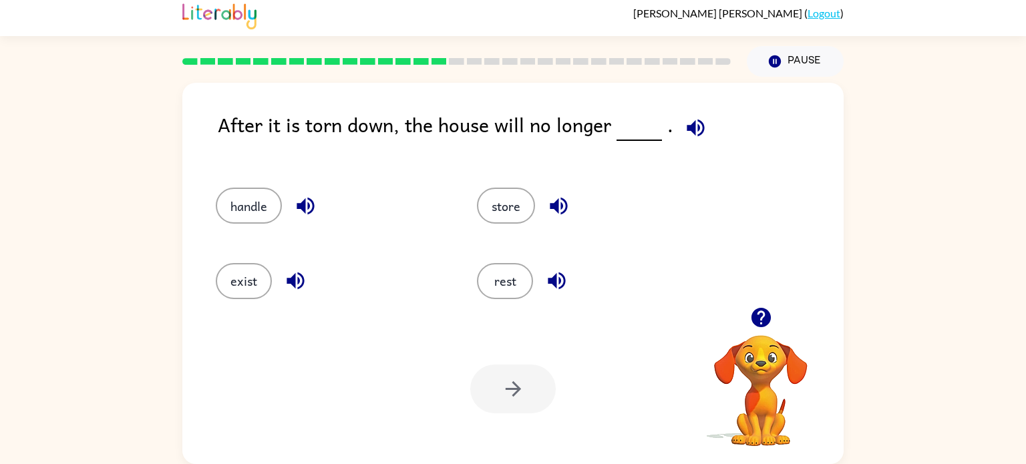
click at [279, 284] on button "button" at bounding box center [295, 281] width 34 height 34
click at [237, 285] on button "exist" at bounding box center [244, 281] width 56 height 36
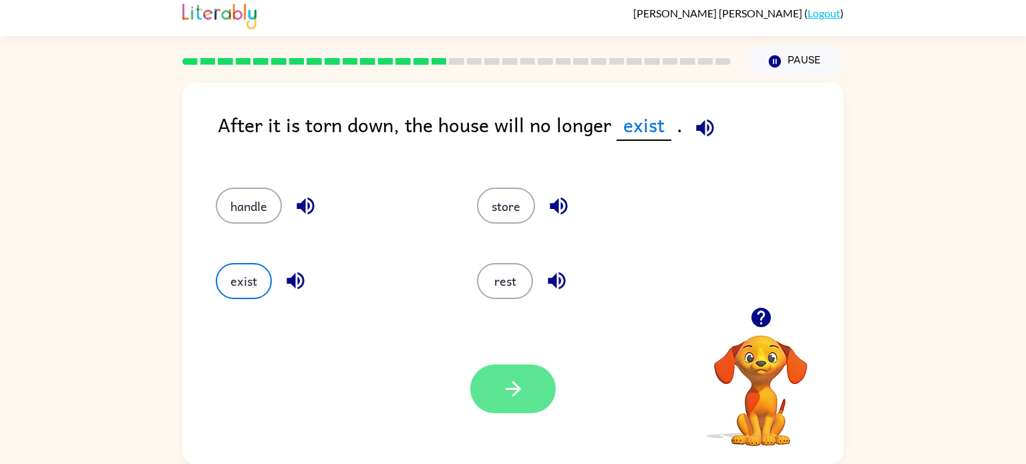
click at [526, 389] on button "button" at bounding box center [512, 389] width 85 height 49
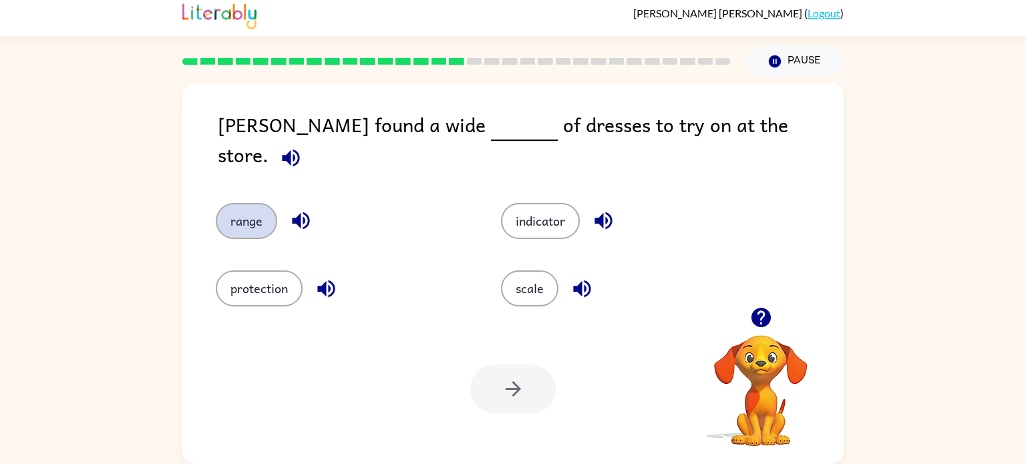
click at [252, 210] on button "range" at bounding box center [246, 221] width 61 height 36
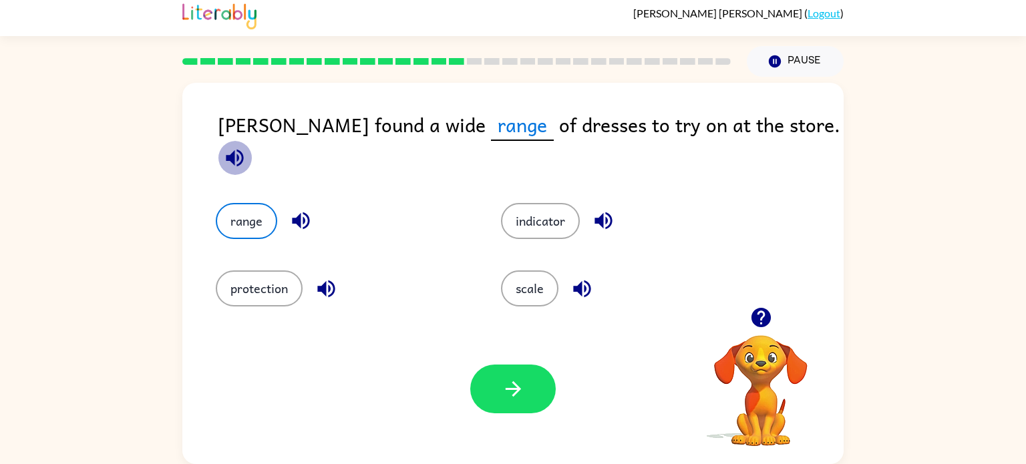
click at [243, 149] on icon "button" at bounding box center [234, 157] width 17 height 17
click at [300, 212] on icon "button" at bounding box center [300, 220] width 23 height 23
click at [246, 146] on icon "button" at bounding box center [234, 157] width 23 height 23
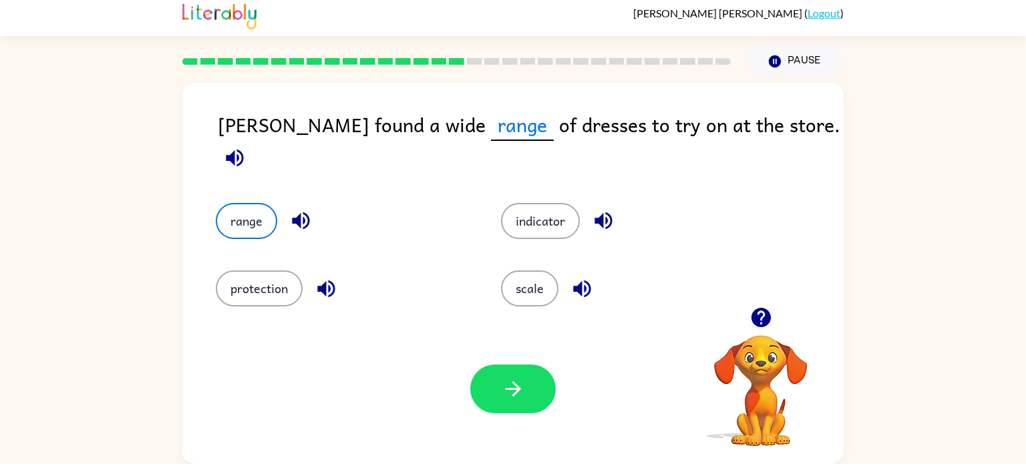
click at [246, 146] on icon "button" at bounding box center [234, 157] width 23 height 23
click at [307, 212] on icon "button" at bounding box center [300, 220] width 17 height 17
click at [246, 146] on icon "button" at bounding box center [234, 157] width 23 height 23
click at [522, 387] on icon "button" at bounding box center [513, 388] width 23 height 23
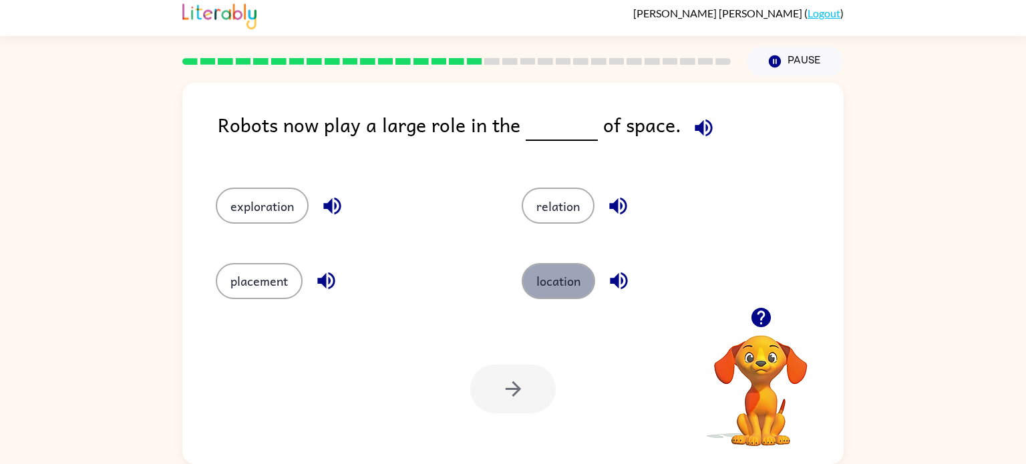
click at [566, 286] on button "location" at bounding box center [558, 281] width 73 height 36
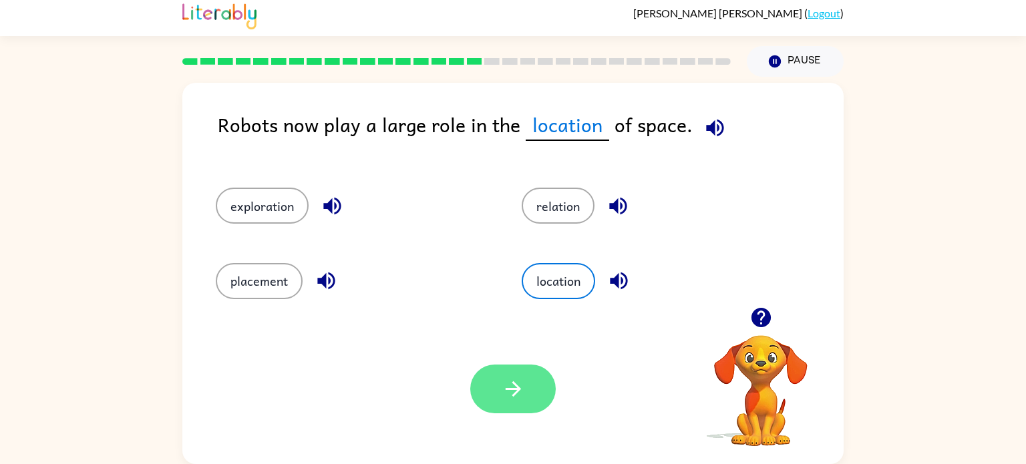
click at [513, 375] on button "button" at bounding box center [512, 389] width 85 height 49
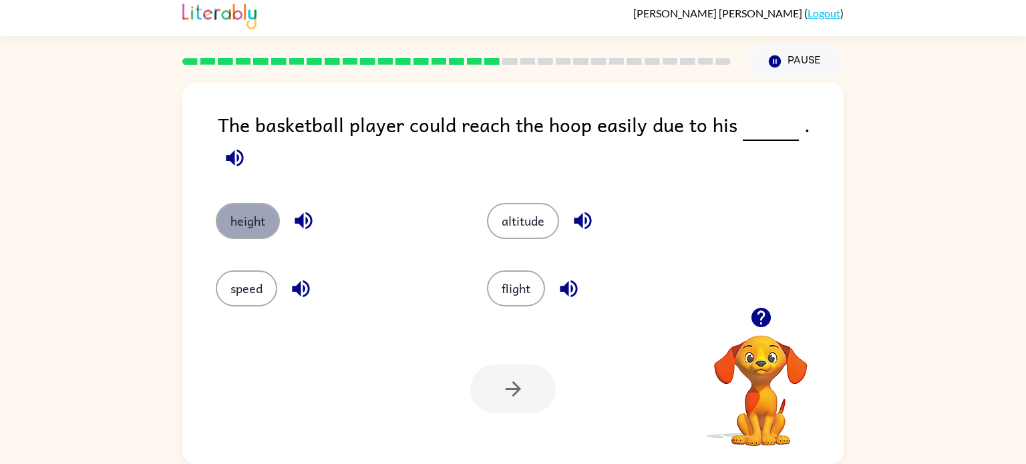
click at [256, 205] on button "height" at bounding box center [248, 221] width 64 height 36
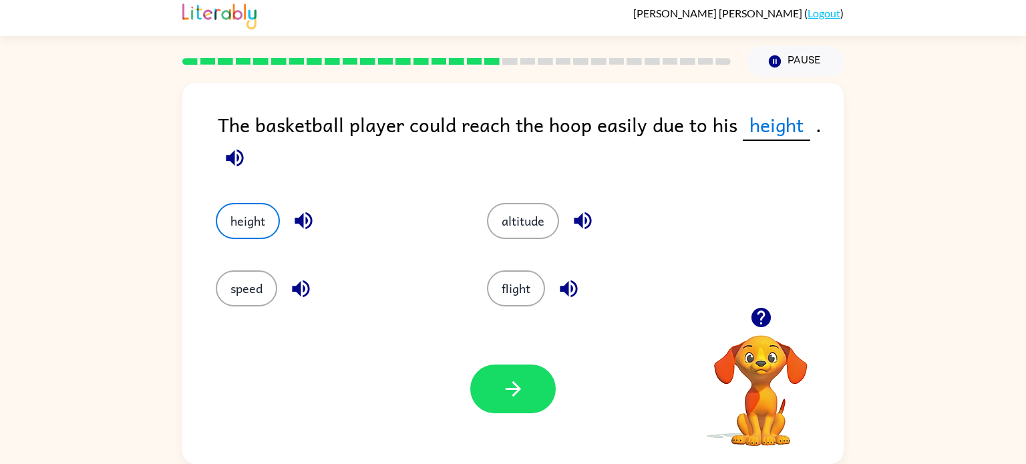
click at [299, 222] on icon "button" at bounding box center [303, 220] width 17 height 17
click at [226, 160] on icon "button" at bounding box center [234, 157] width 17 height 17
click at [301, 216] on icon "button" at bounding box center [303, 220] width 17 height 17
click at [512, 338] on div "Your browser must support playing .mp4 files to use Literably. Please try using…" at bounding box center [512, 389] width 661 height 150
click at [519, 386] on icon "button" at bounding box center [513, 388] width 23 height 23
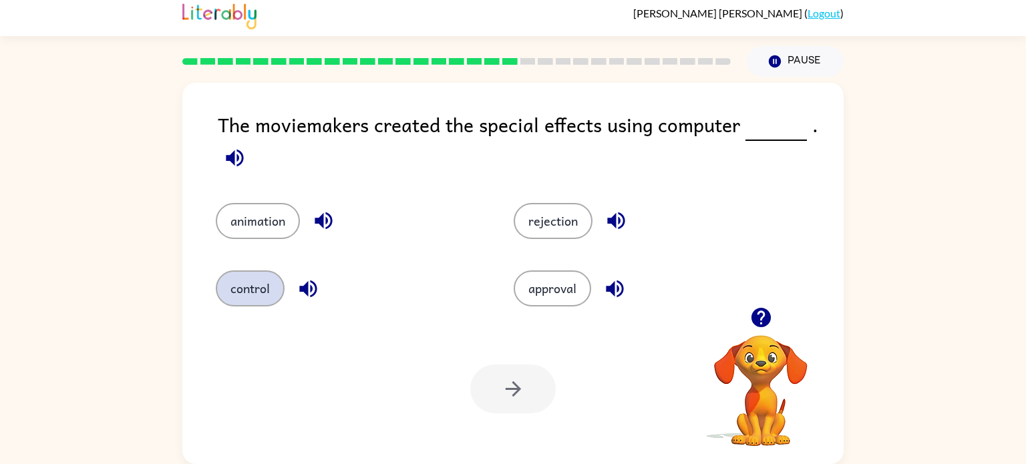
click at [260, 292] on button "control" at bounding box center [250, 288] width 69 height 36
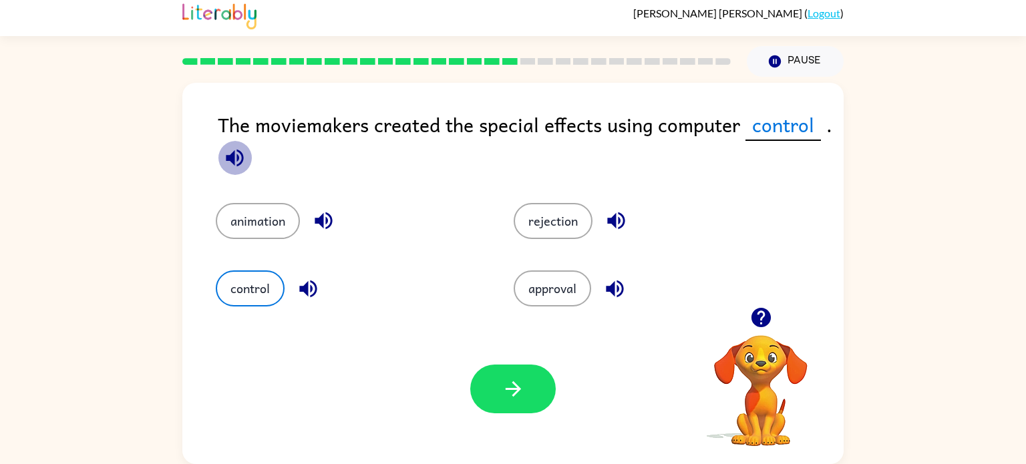
click at [248, 155] on button "button" at bounding box center [235, 158] width 34 height 34
click at [303, 286] on icon "button" at bounding box center [307, 288] width 17 height 17
click at [534, 387] on button "button" at bounding box center [512, 389] width 85 height 49
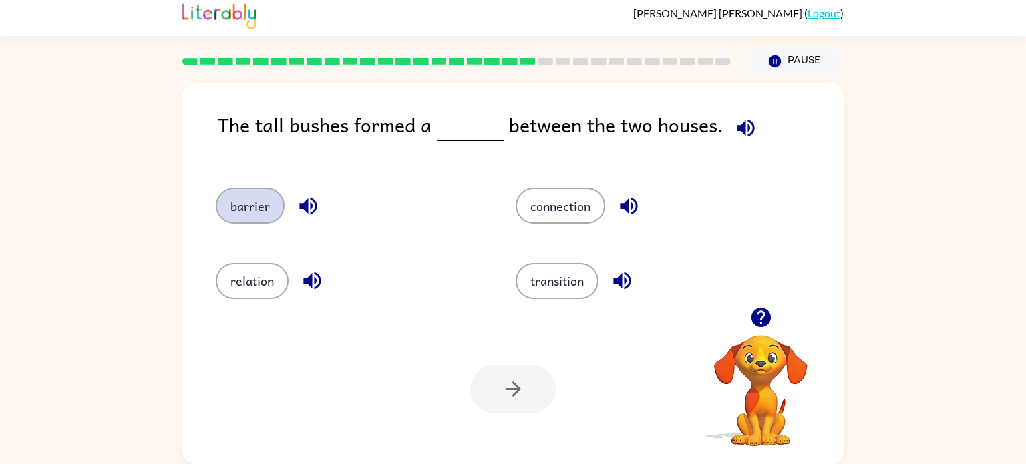
click at [258, 208] on button "barrier" at bounding box center [250, 206] width 69 height 36
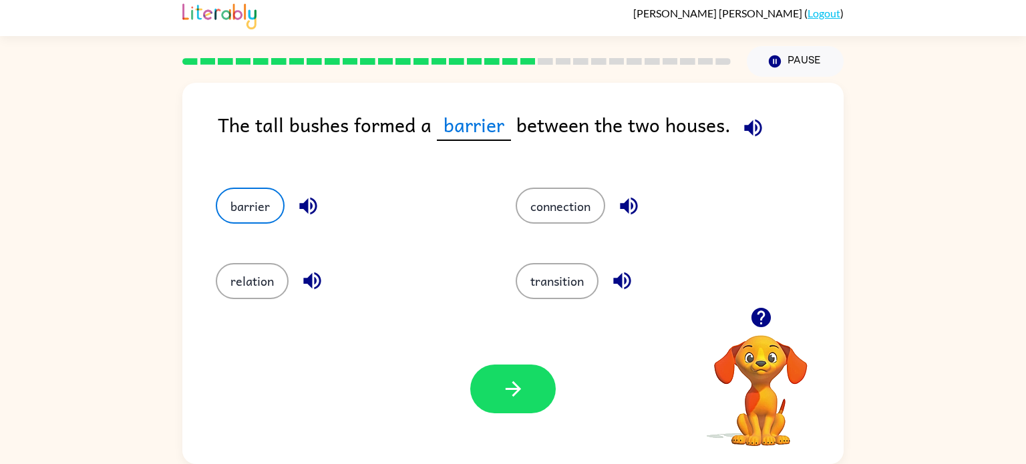
click at [736, 126] on button "button" at bounding box center [753, 128] width 34 height 34
click at [305, 207] on icon "button" at bounding box center [307, 206] width 17 height 17
click at [756, 132] on icon "button" at bounding box center [752, 127] width 17 height 17
click at [518, 397] on icon "button" at bounding box center [513, 388] width 23 height 23
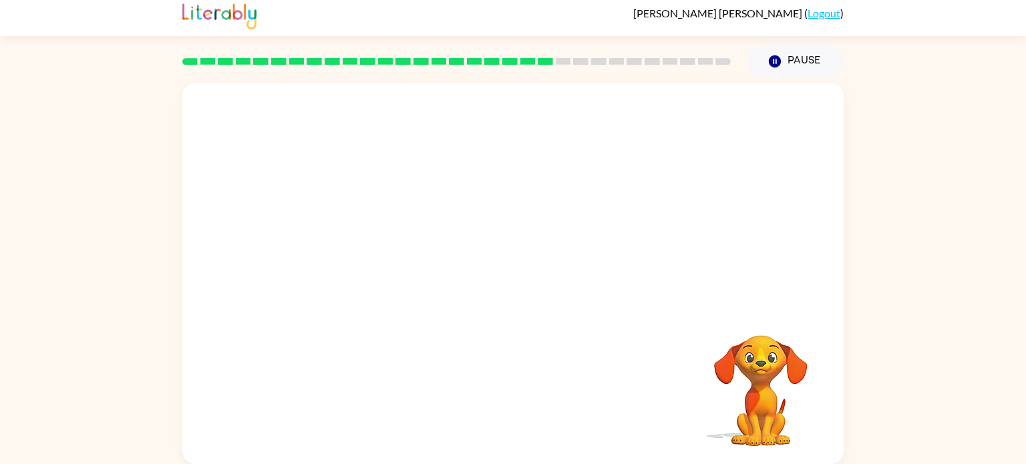
click at [406, 274] on video "Your browser must support playing .mp4 files to use Literably. Please try using…" at bounding box center [512, 195] width 661 height 224
click at [502, 276] on icon "button" at bounding box center [513, 279] width 23 height 23
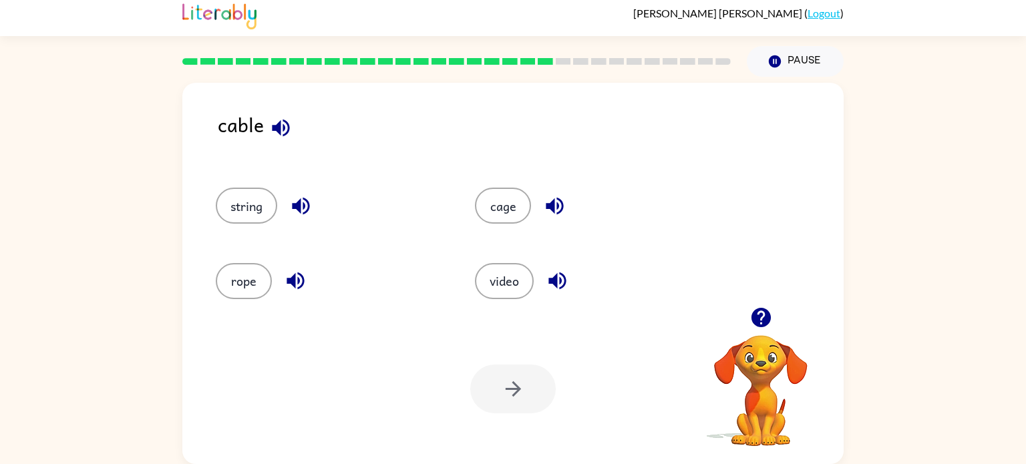
click at [217, 295] on div "rope" at bounding box center [330, 281] width 228 height 36
click at [286, 256] on div "rope" at bounding box center [319, 275] width 259 height 75
click at [231, 273] on button "rope" at bounding box center [244, 281] width 56 height 36
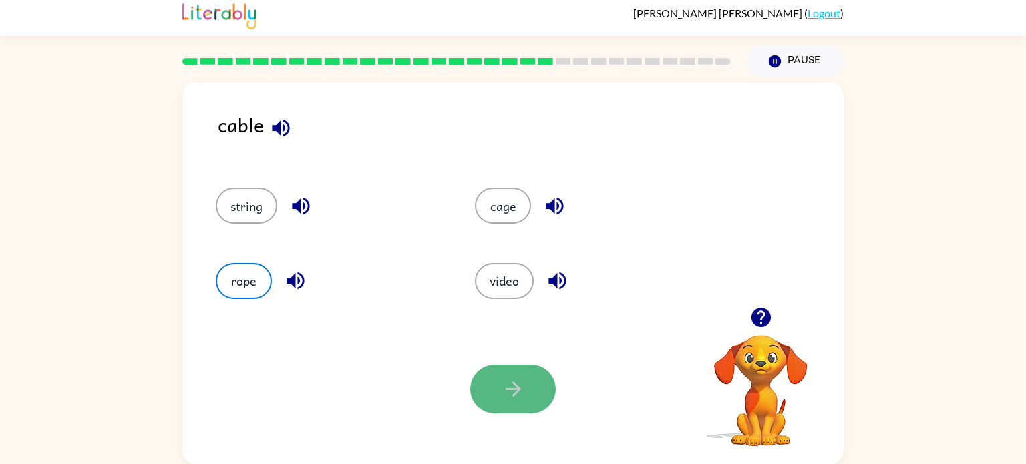
click at [483, 387] on button "button" at bounding box center [512, 389] width 85 height 49
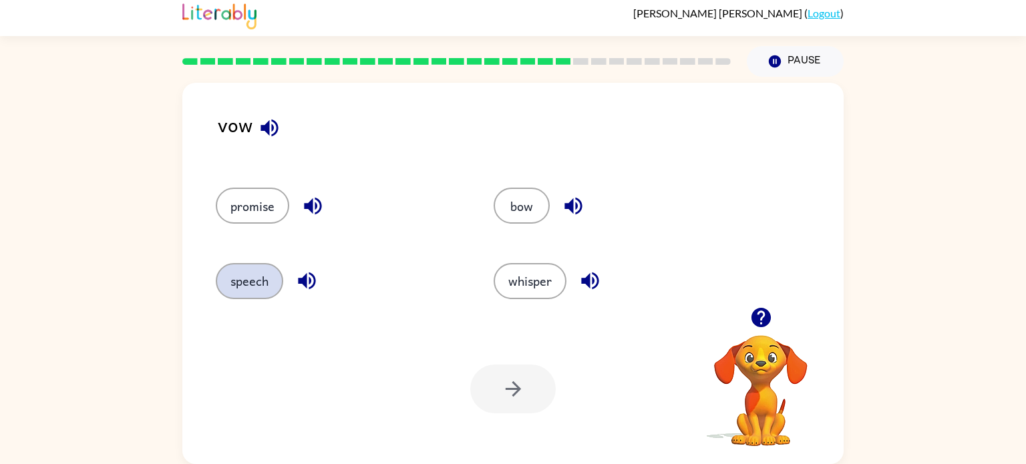
click at [241, 293] on button "speech" at bounding box center [249, 281] width 67 height 36
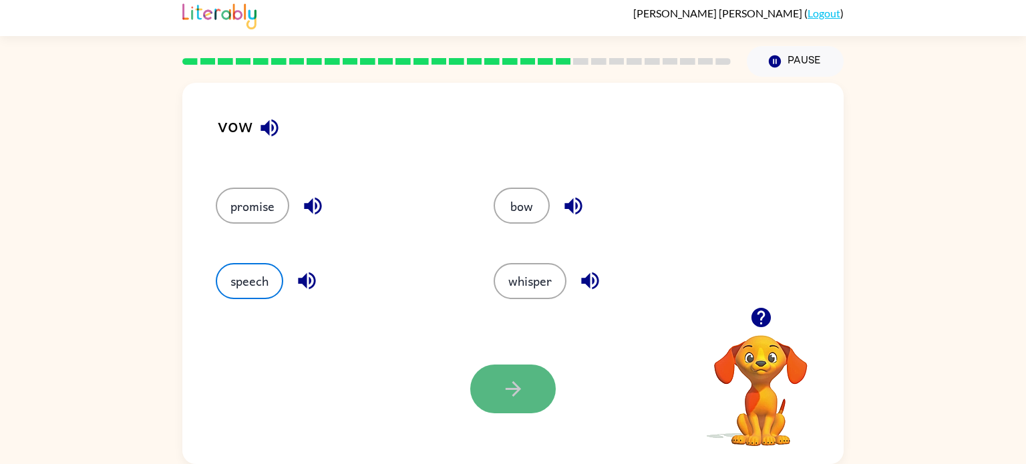
click at [498, 387] on button "button" at bounding box center [512, 389] width 85 height 49
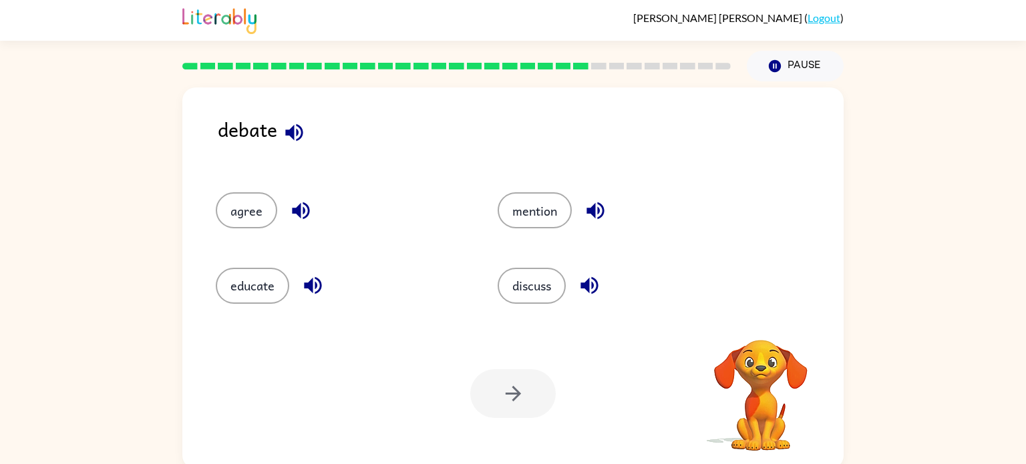
scroll to position [0, 0]
click at [523, 317] on div "discuss" at bounding box center [613, 280] width 282 height 75
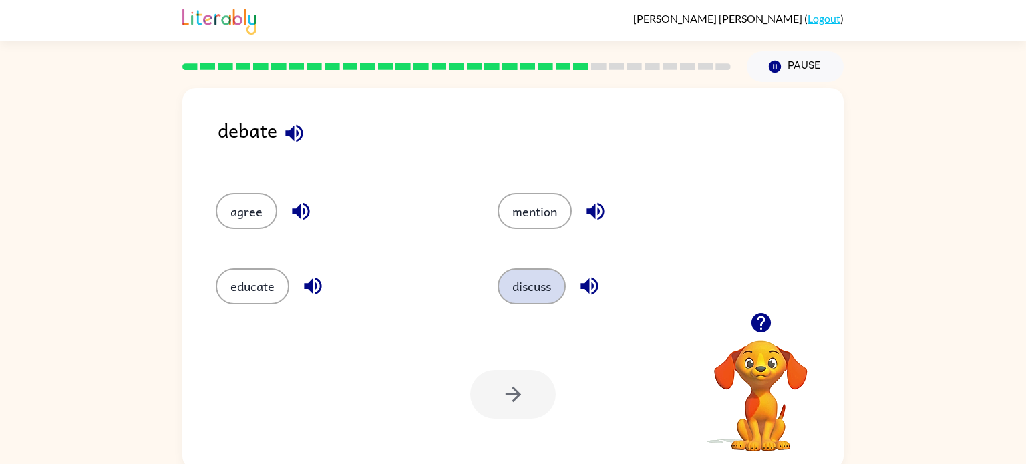
click at [524, 280] on button "discuss" at bounding box center [532, 286] width 68 height 36
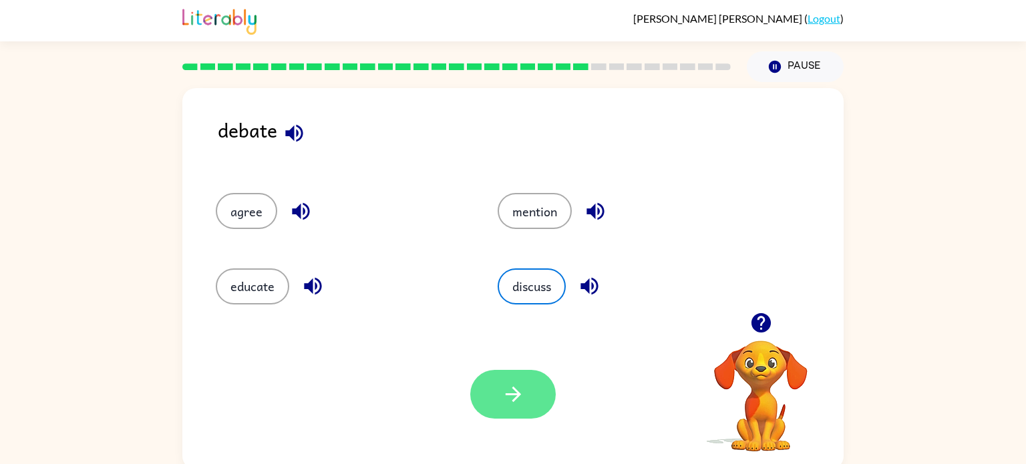
click at [524, 379] on button "button" at bounding box center [512, 394] width 85 height 49
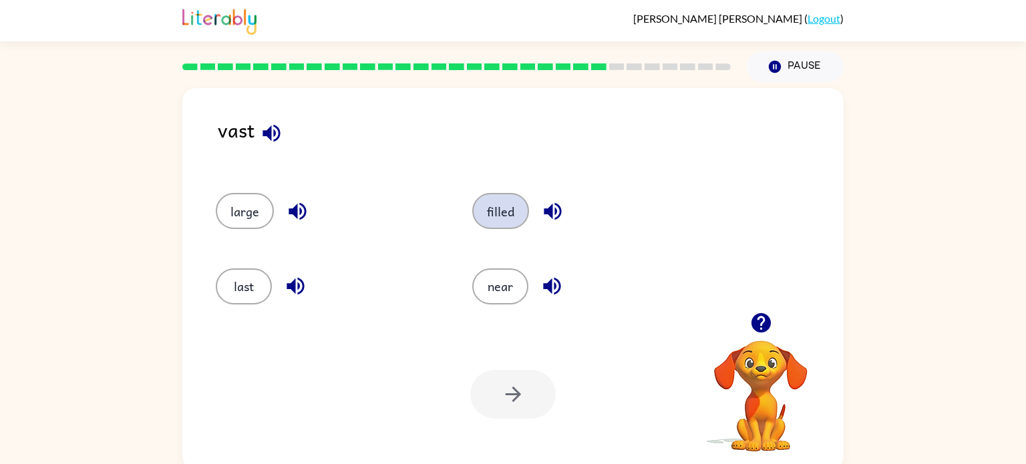
click at [499, 208] on button "filled" at bounding box center [500, 211] width 57 height 36
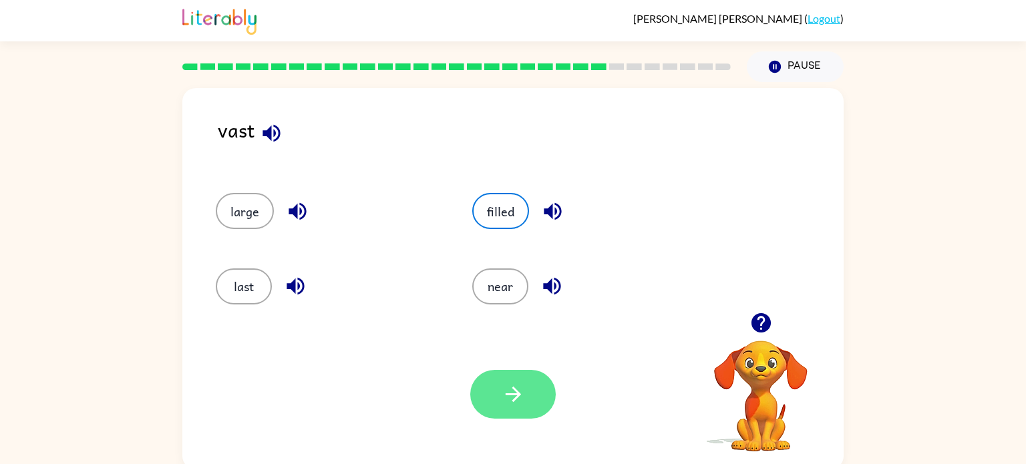
click at [529, 389] on button "button" at bounding box center [512, 394] width 85 height 49
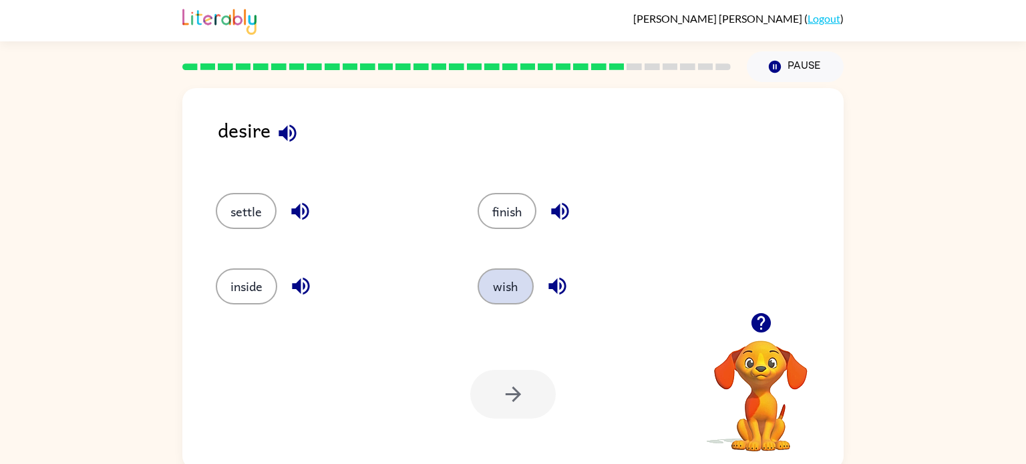
click at [527, 297] on button "wish" at bounding box center [505, 286] width 56 height 36
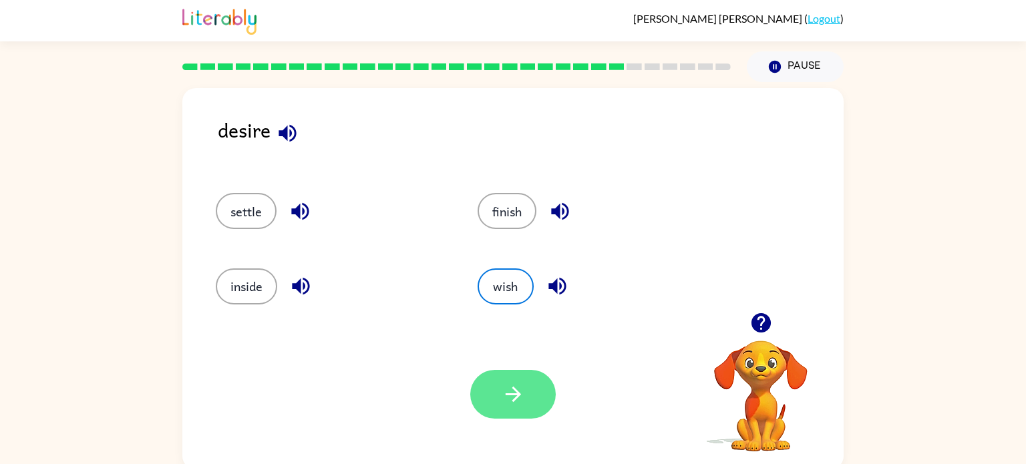
click at [512, 405] on icon "button" at bounding box center [513, 394] width 23 height 23
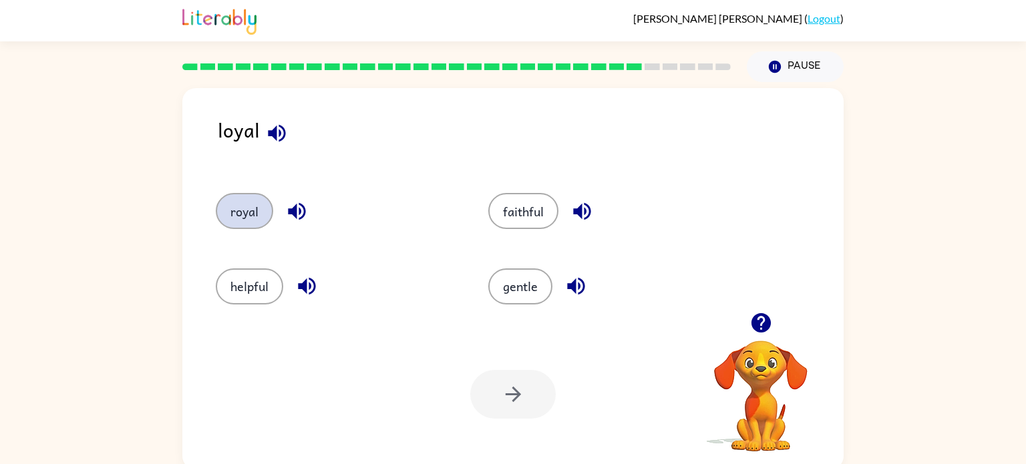
click at [268, 200] on button "royal" at bounding box center [244, 211] width 57 height 36
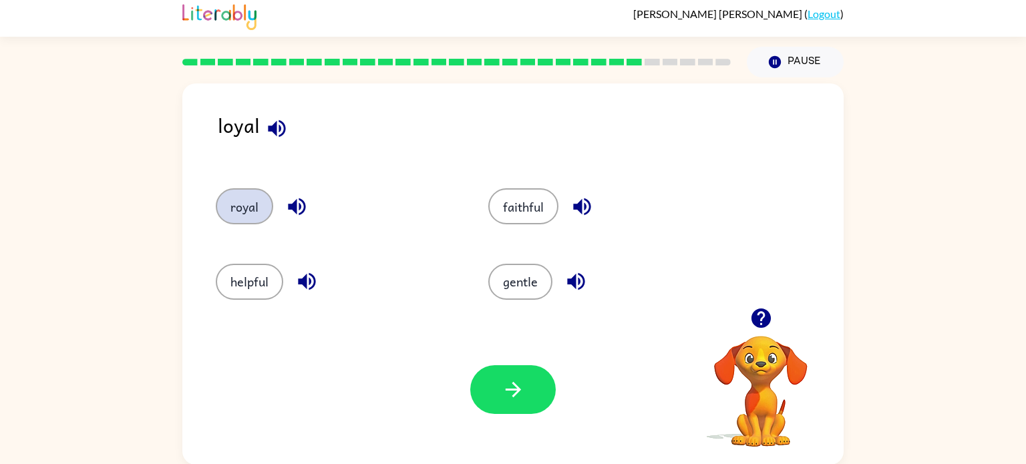
scroll to position [5, 0]
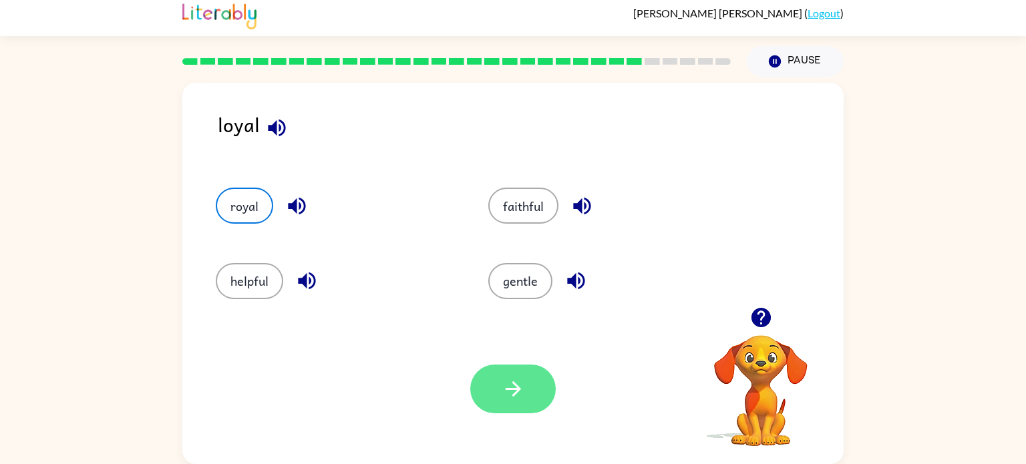
click at [524, 395] on button "button" at bounding box center [512, 389] width 85 height 49
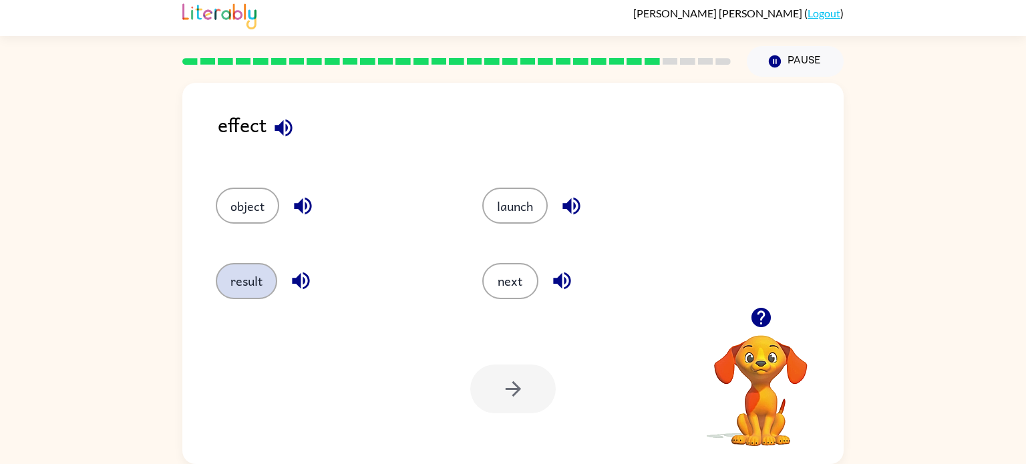
click at [254, 294] on button "result" at bounding box center [246, 281] width 61 height 36
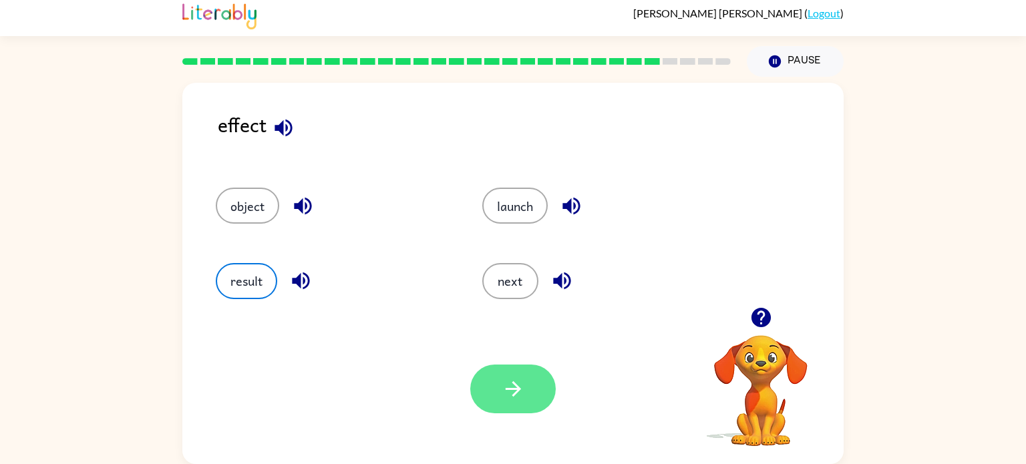
click at [506, 390] on icon "button" at bounding box center [513, 388] width 23 height 23
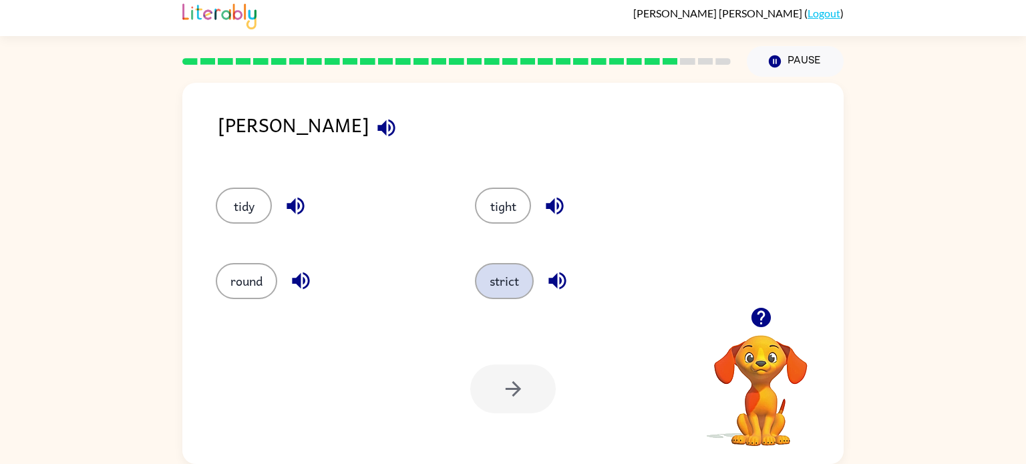
click at [496, 299] on button "strict" at bounding box center [504, 281] width 59 height 36
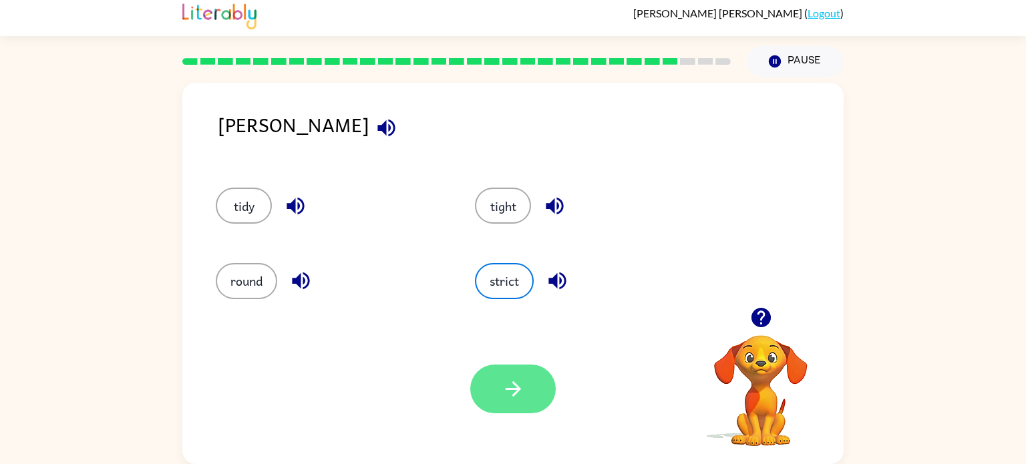
click at [521, 387] on icon "button" at bounding box center [513, 388] width 23 height 23
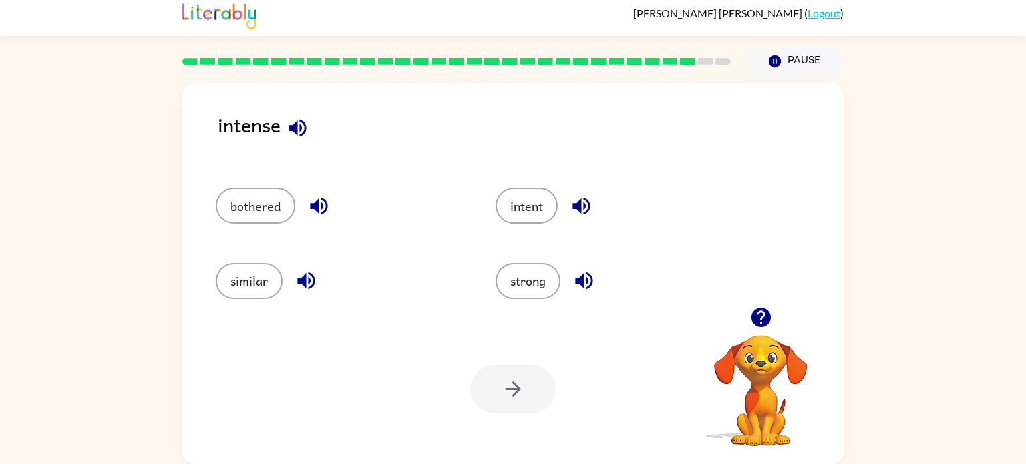
scroll to position [0, 0]
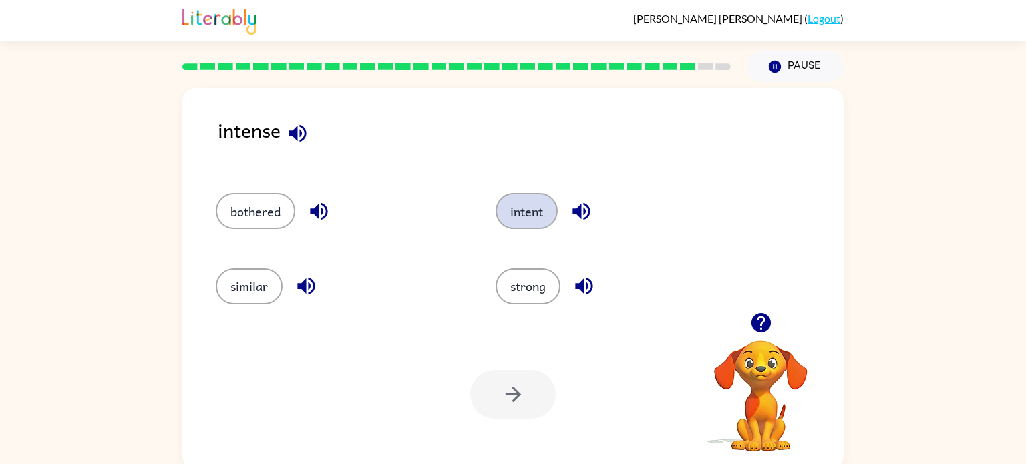
click at [518, 207] on button "intent" at bounding box center [527, 211] width 62 height 36
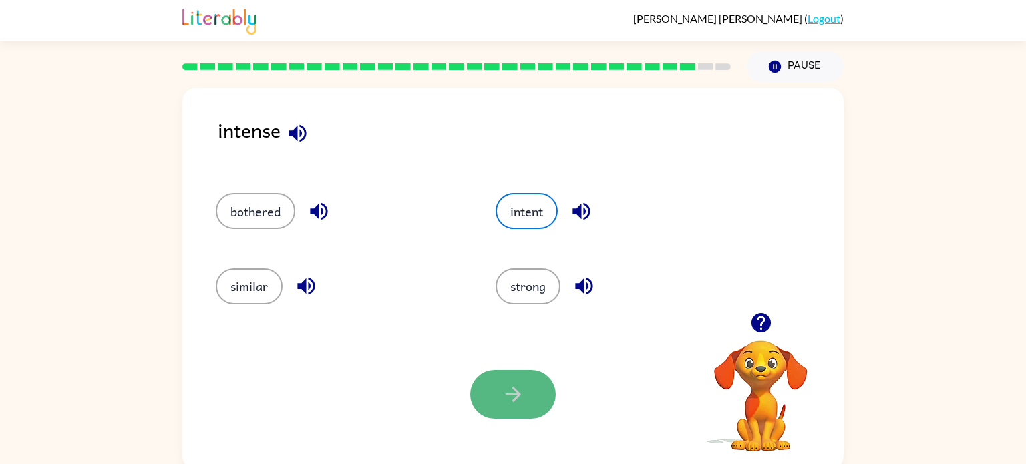
click at [510, 391] on icon "button" at bounding box center [513, 394] width 23 height 23
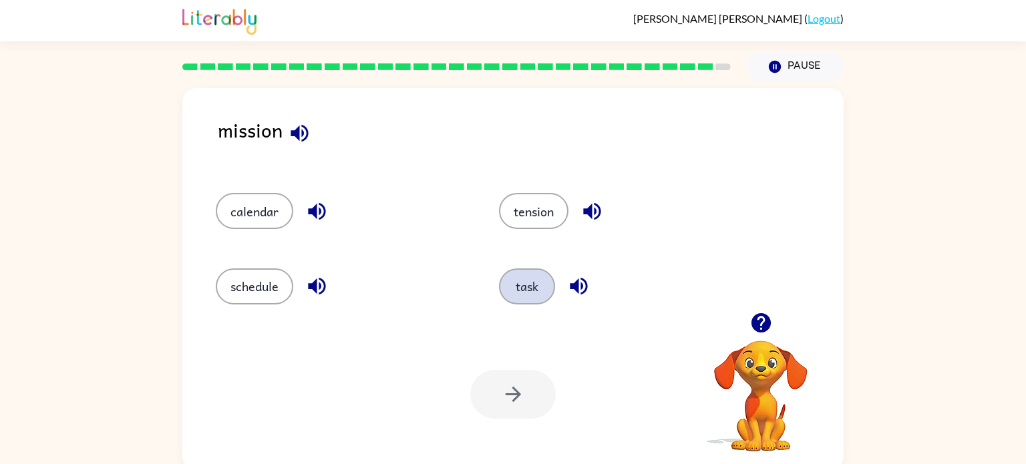
click at [532, 279] on button "task" at bounding box center [527, 286] width 56 height 36
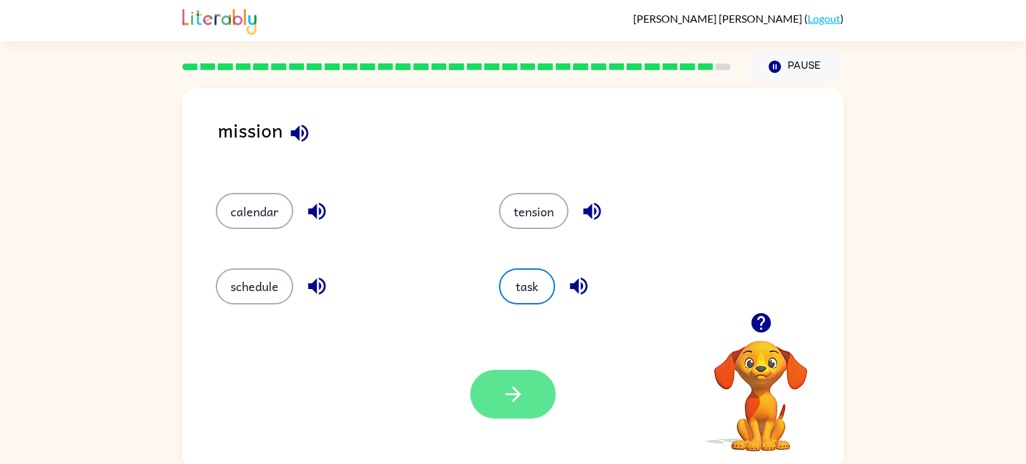
click at [532, 407] on button "button" at bounding box center [512, 394] width 85 height 49
